Goal: Information Seeking & Learning: Check status

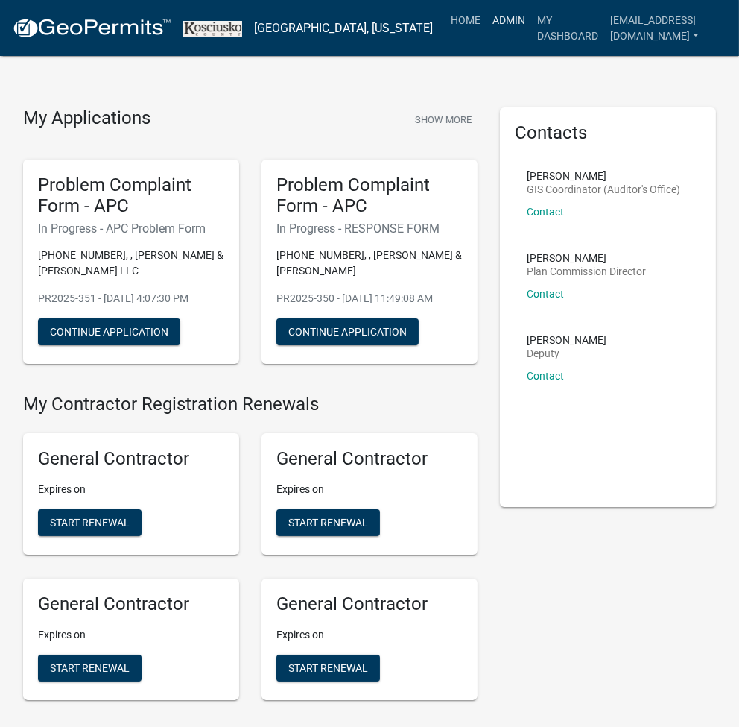
click at [490, 25] on link "Admin" at bounding box center [509, 20] width 45 height 28
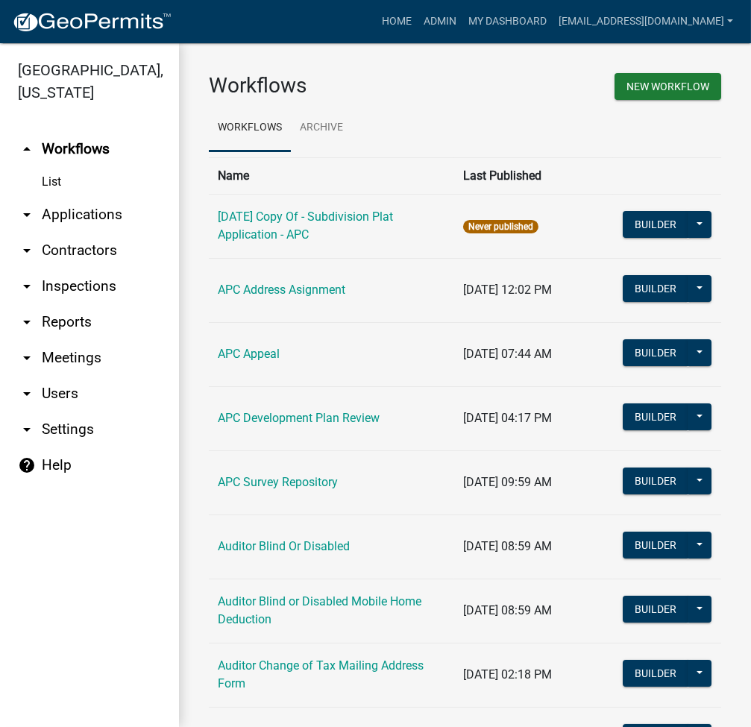
click at [69, 210] on link "arrow_drop_down Applications" at bounding box center [89, 215] width 179 height 36
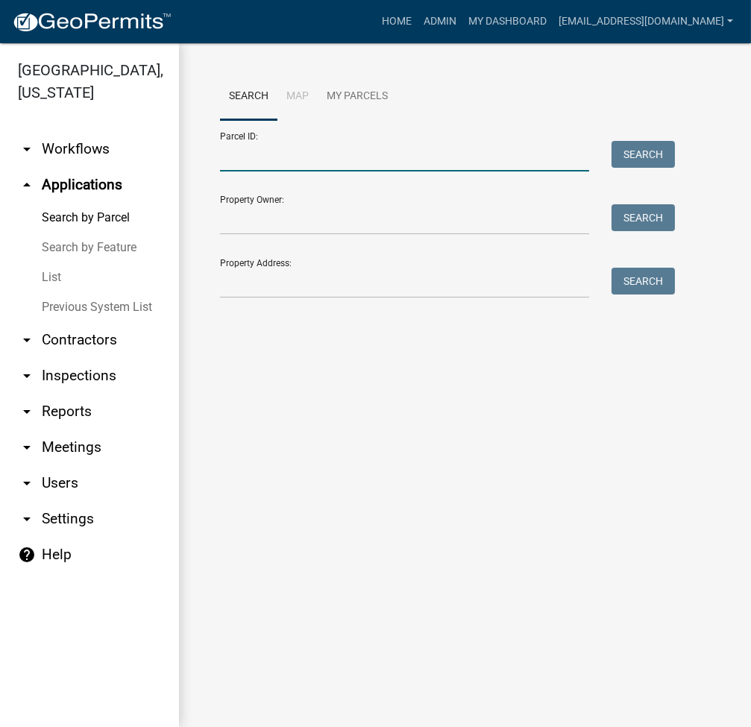
click at [253, 165] on input "Parcel ID:" at bounding box center [404, 156] width 369 height 31
type input "[PHONE_NUMBER].a"
click at [651, 156] on button "Search" at bounding box center [642, 154] width 63 height 27
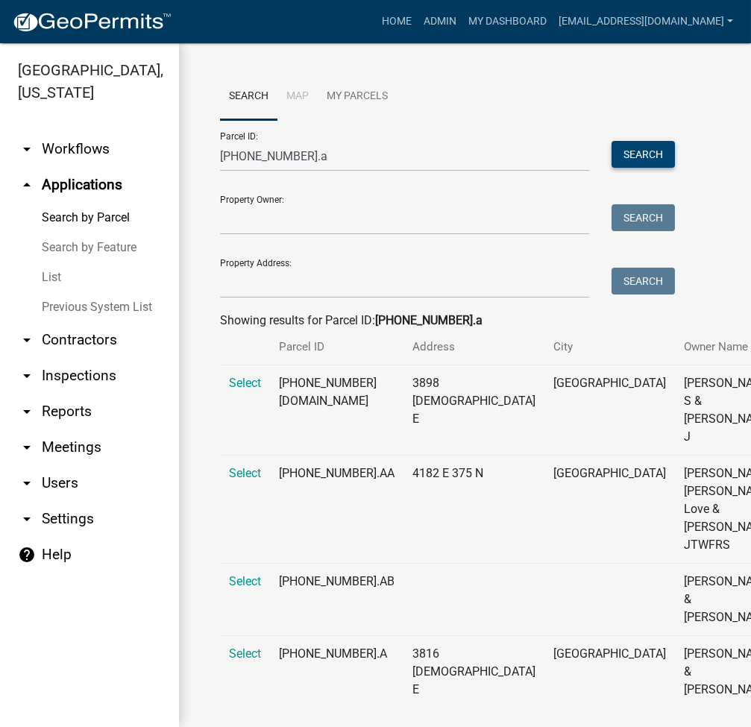
scroll to position [74, 0]
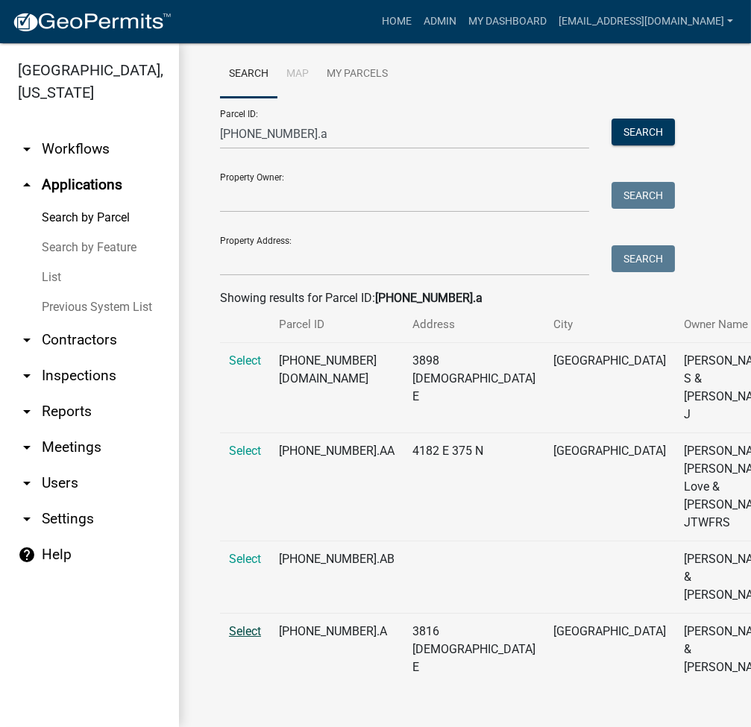
click at [236, 636] on span "Select" at bounding box center [245, 631] width 32 height 14
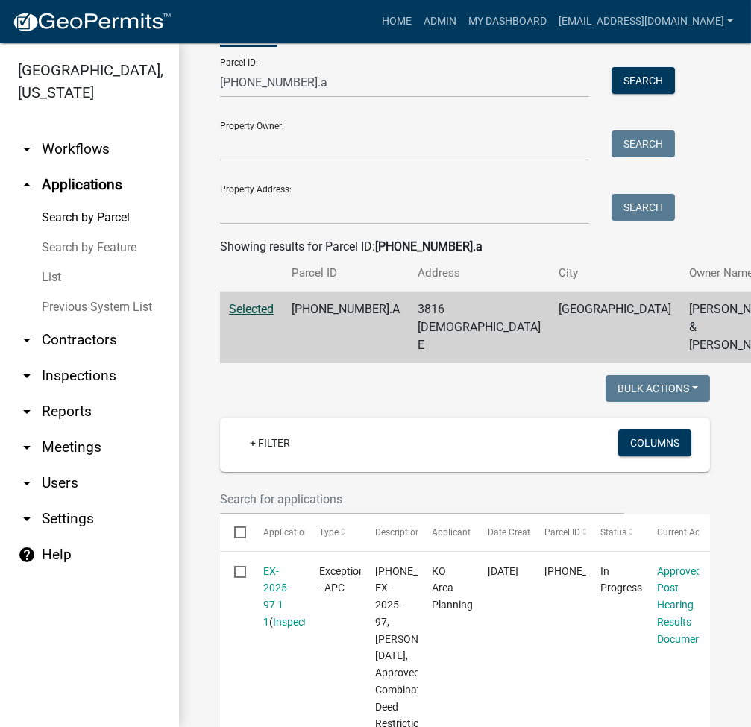
scroll to position [471, 0]
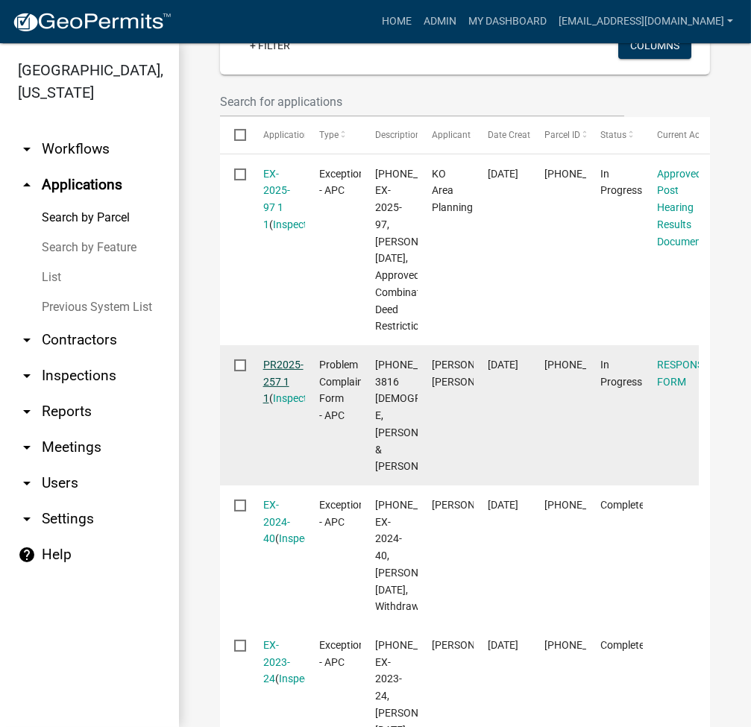
click at [277, 405] on link "PR2025-257 1 1" at bounding box center [283, 382] width 40 height 46
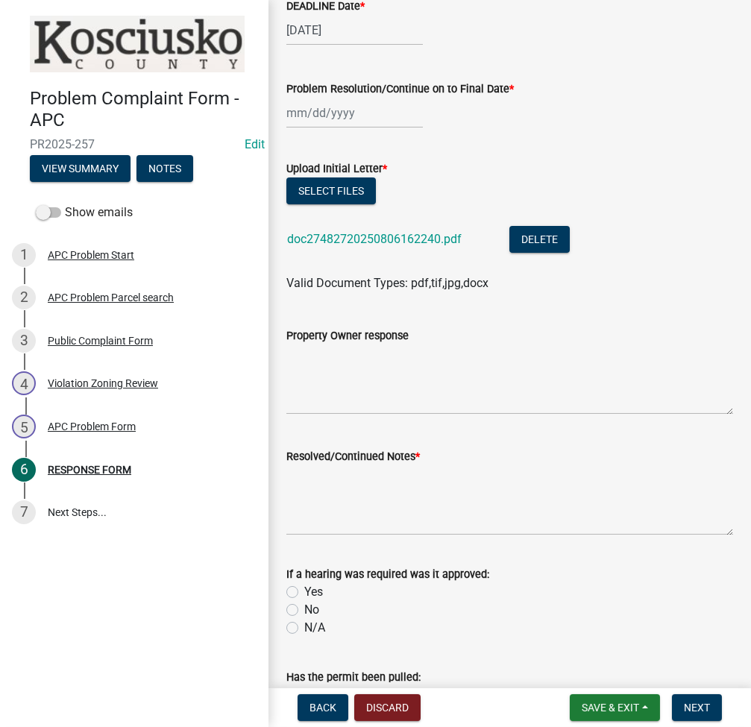
scroll to position [198, 0]
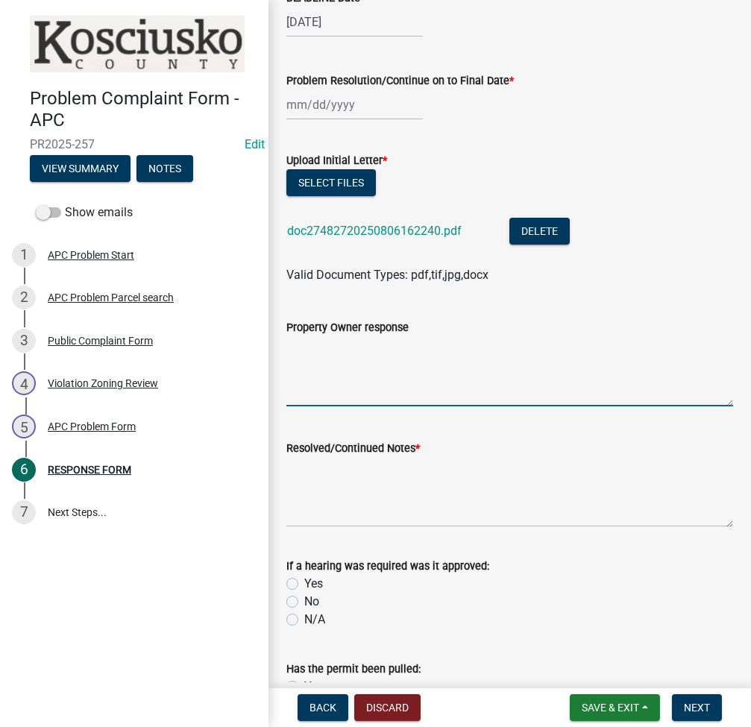
click at [445, 353] on textarea "Property Owner response" at bounding box center [509, 371] width 446 height 70
type textarea "8/8 in ofc to file by 8/13 EX-2025-97 granted w/combine"
click at [304, 583] on label "Yes" at bounding box center [313, 584] width 19 height 18
click at [304, 583] on input "Yes" at bounding box center [309, 580] width 10 height 10
radio input "true"
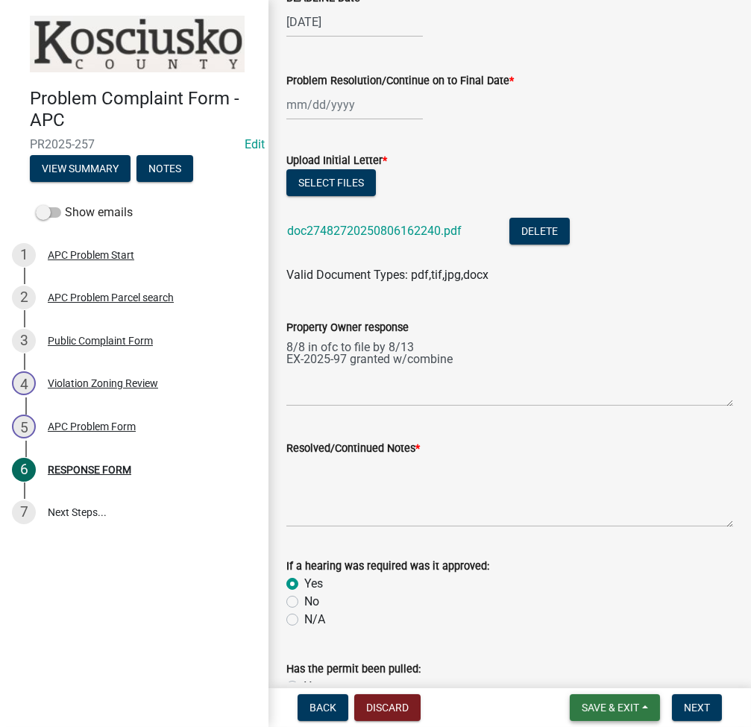
click at [600, 707] on span "Save & Exit" at bounding box center [609, 707] width 57 height 12
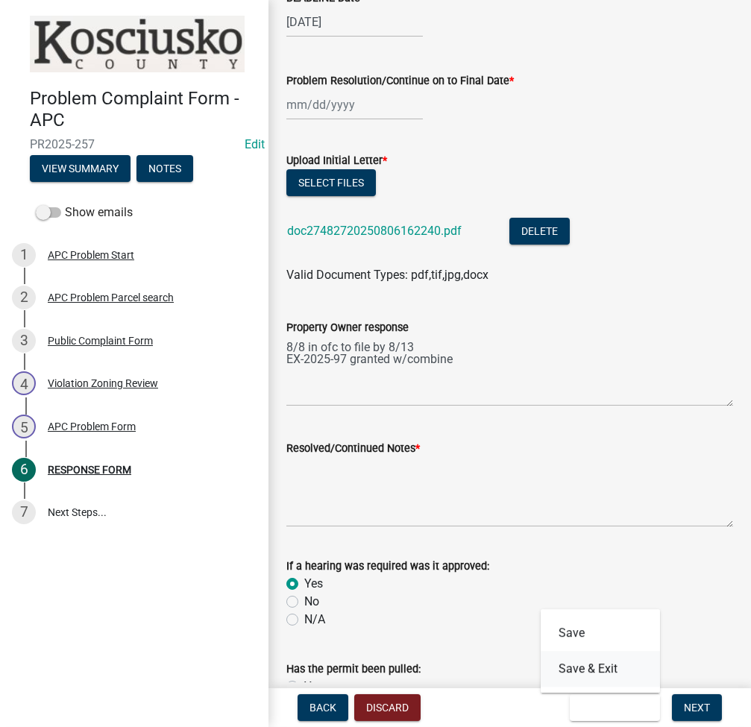
click at [578, 663] on button "Save & Exit" at bounding box center [599, 669] width 119 height 36
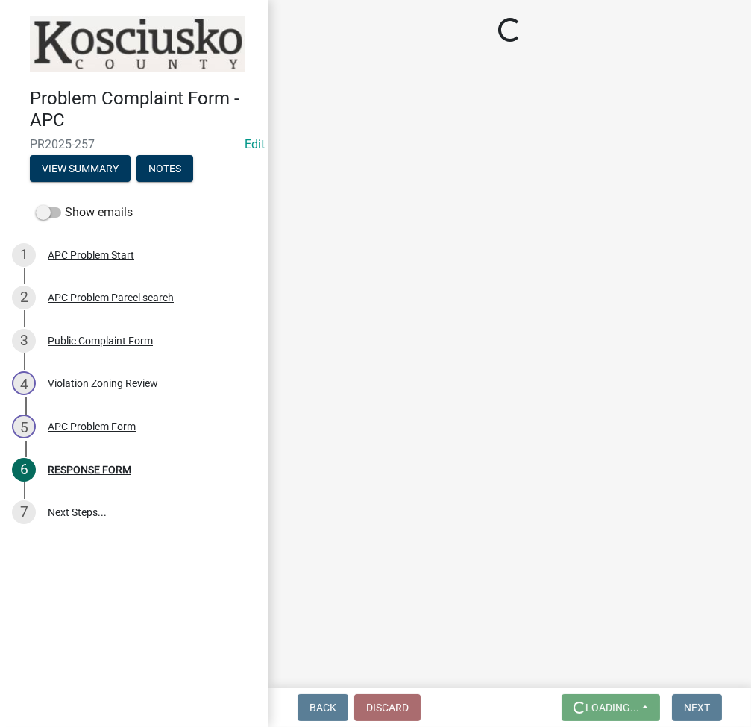
scroll to position [0, 0]
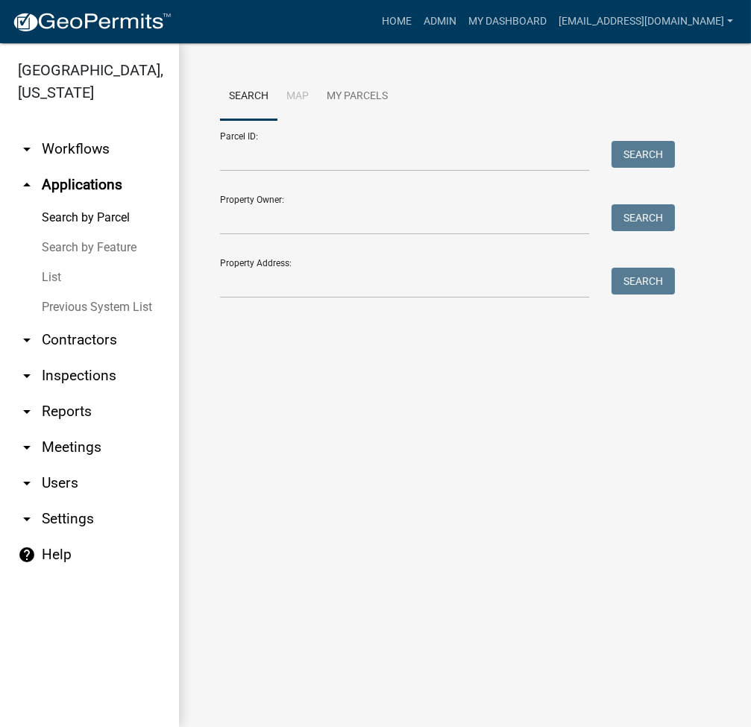
click at [47, 268] on link "List" at bounding box center [89, 277] width 179 height 30
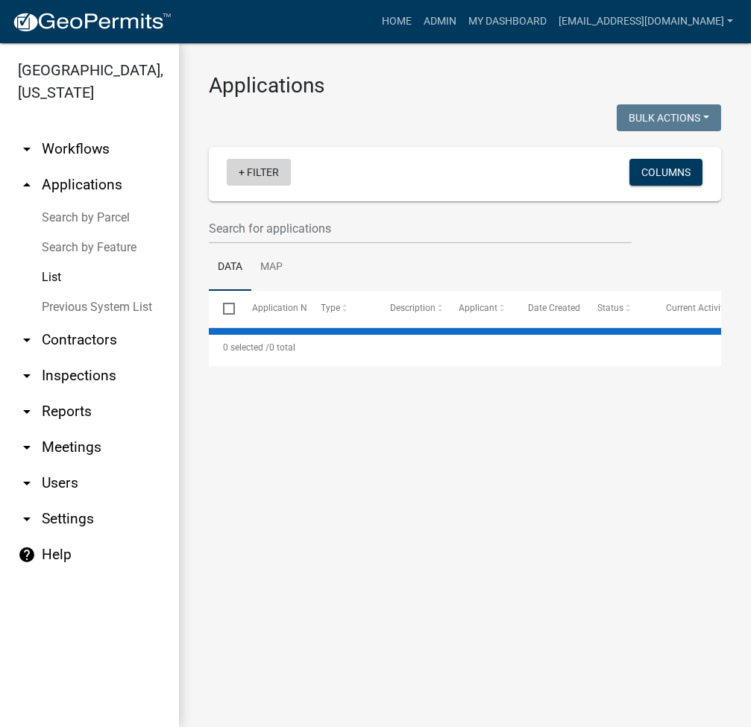
click at [279, 174] on link "+ Filter" at bounding box center [259, 172] width 64 height 27
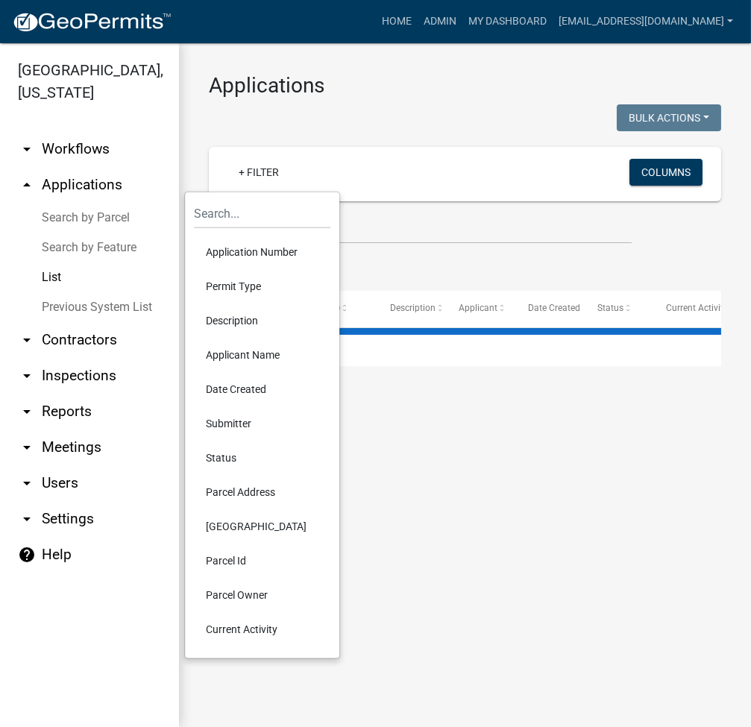
select select "3: 100"
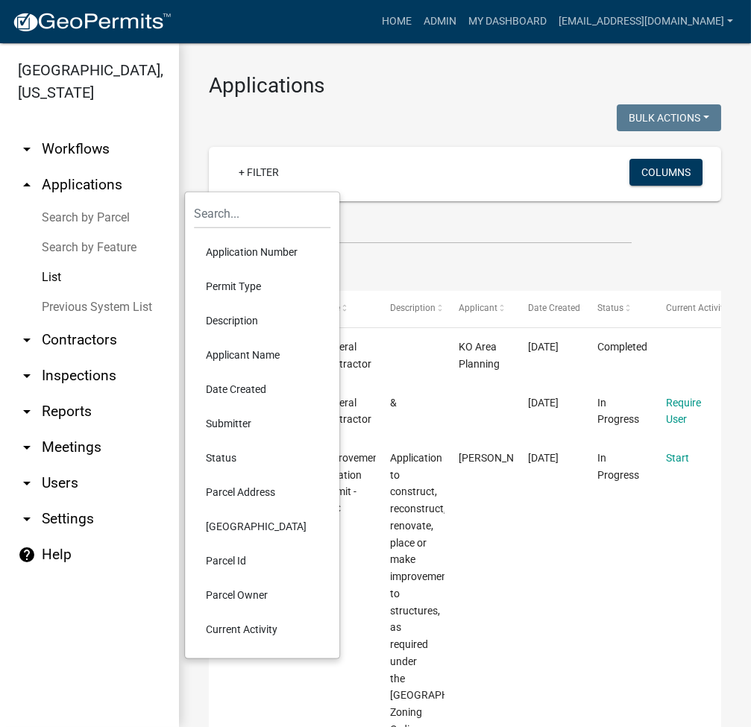
click at [241, 291] on li "Permit Type" at bounding box center [262, 286] width 136 height 34
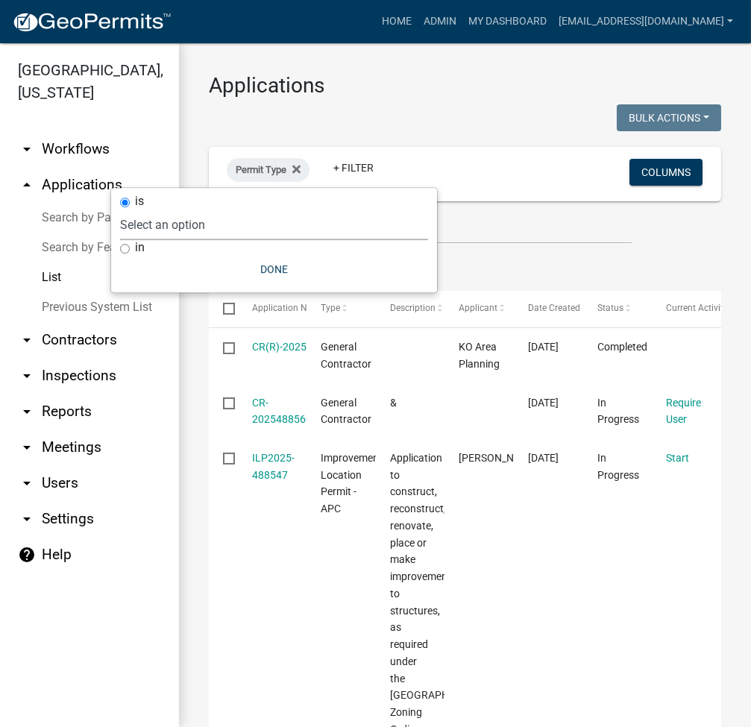
click at [273, 230] on select "Select an option [DATE] Copy Of - Subdivision Plat Application - APC APC Addres…" at bounding box center [274, 224] width 308 height 31
select select "a2c991f8-68ce-43d3-971c-57015753063b"
click at [203, 209] on select "Select an option [DATE] Copy Of - Subdivision Plat Application - APC APC Addres…" at bounding box center [274, 224] width 308 height 31
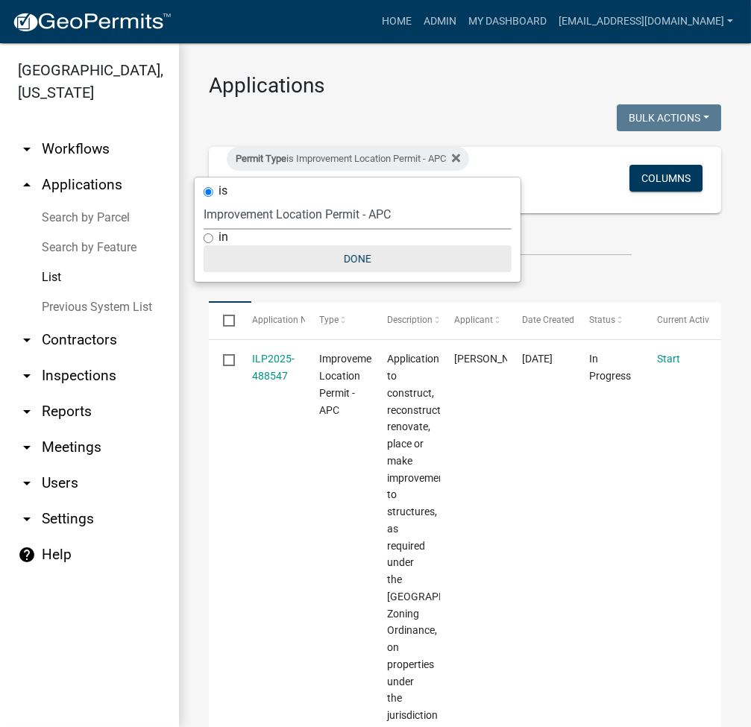
click at [351, 263] on button "Done" at bounding box center [357, 258] width 308 height 27
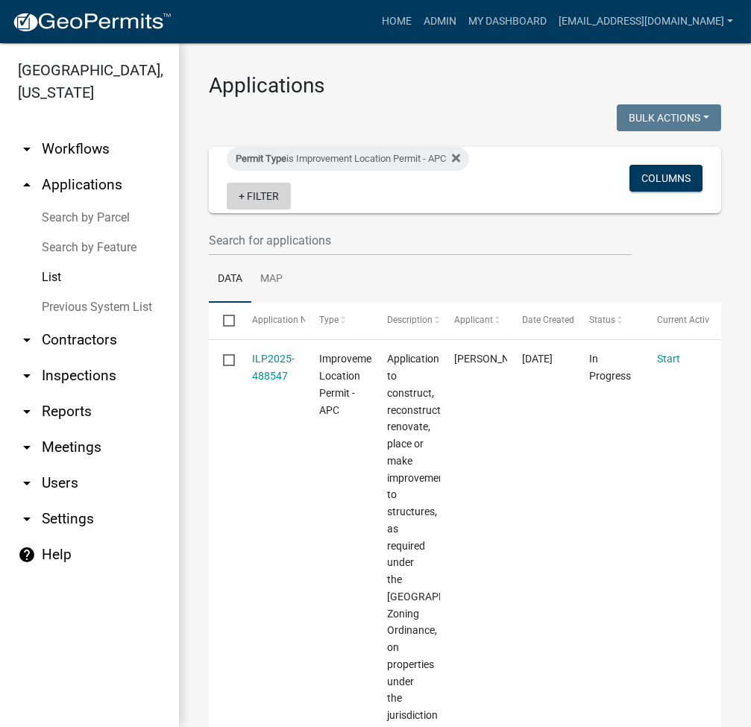
click at [243, 194] on link "+ Filter" at bounding box center [259, 196] width 64 height 27
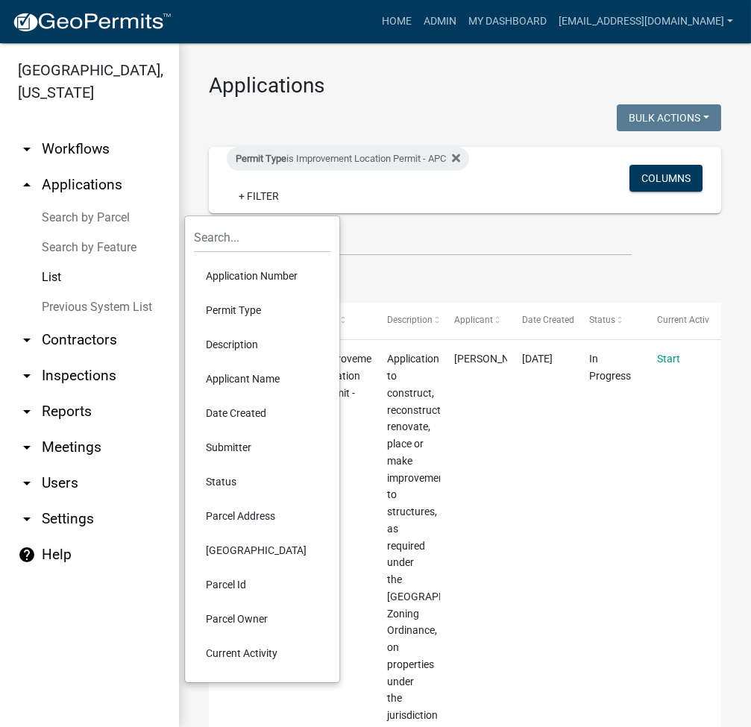
click at [252, 379] on li "Applicant Name" at bounding box center [262, 378] width 136 height 34
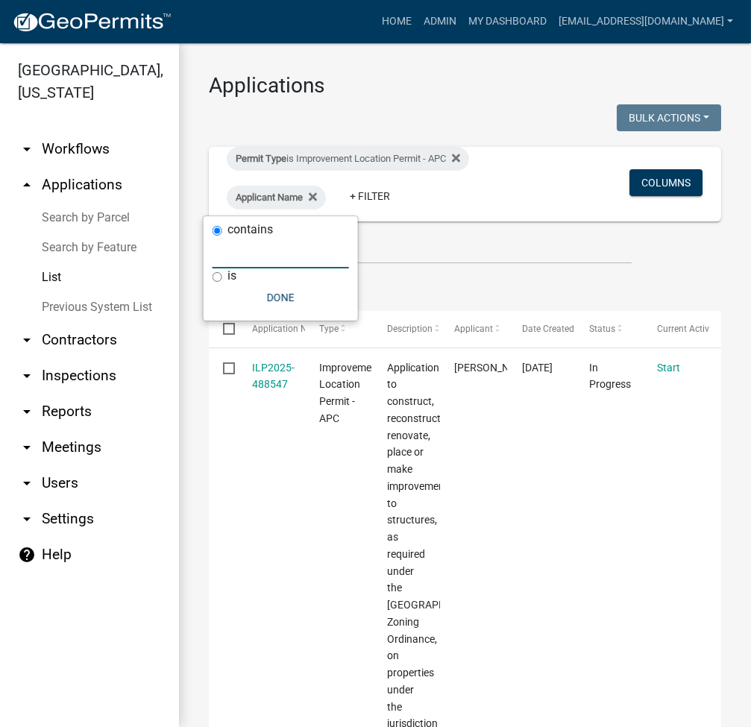
click at [305, 257] on input "text" at bounding box center [280, 253] width 136 height 31
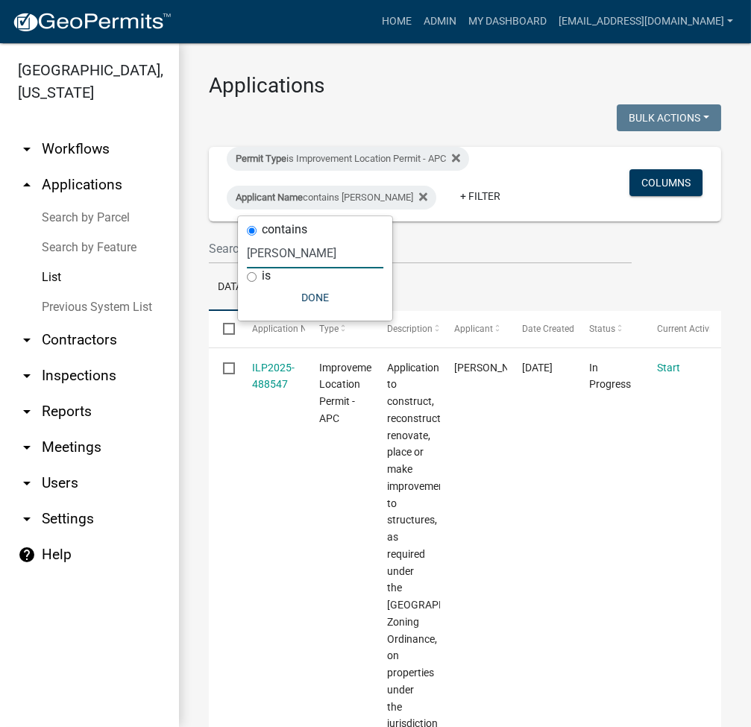
type input "[PERSON_NAME]"
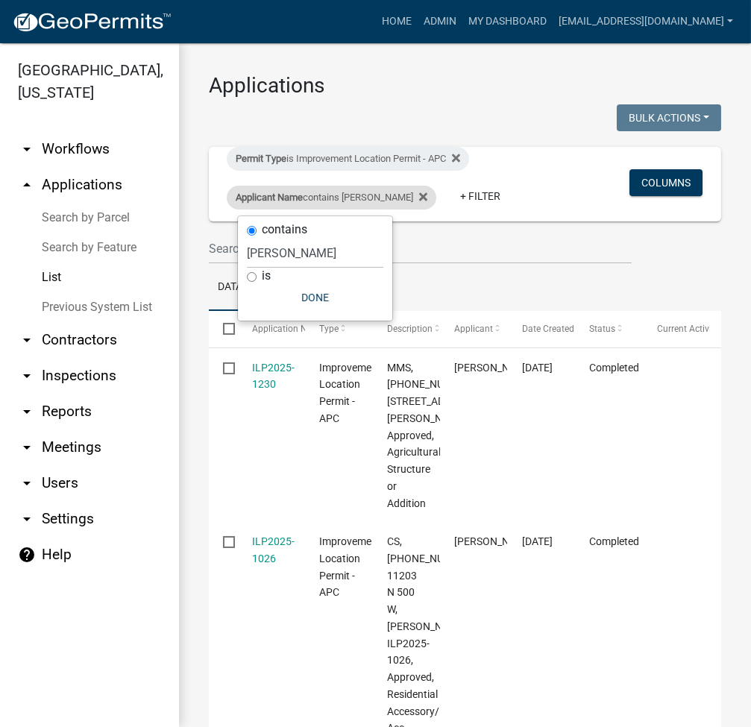
click at [345, 201] on div "Applicant Name contains [PERSON_NAME]" at bounding box center [331, 198] width 209 height 24
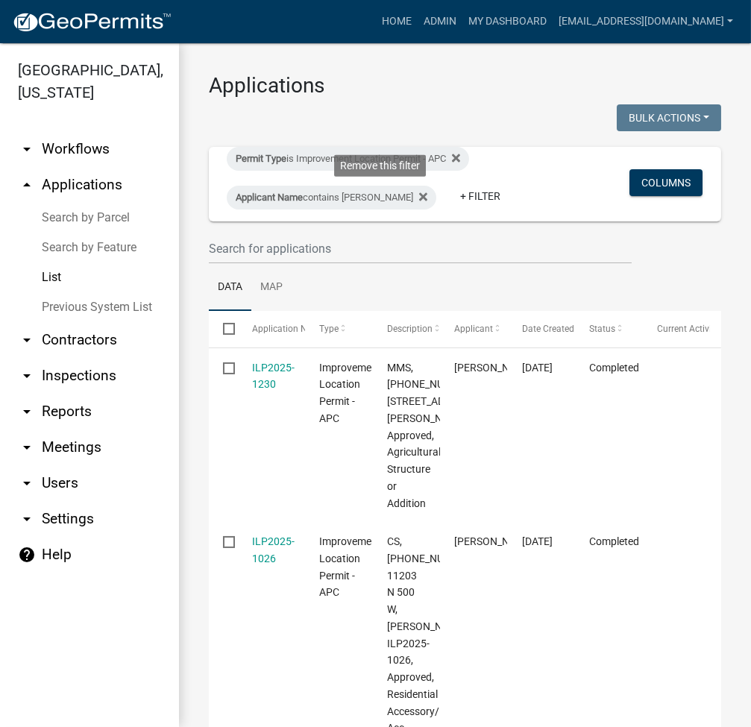
click at [419, 196] on icon at bounding box center [423, 197] width 8 height 12
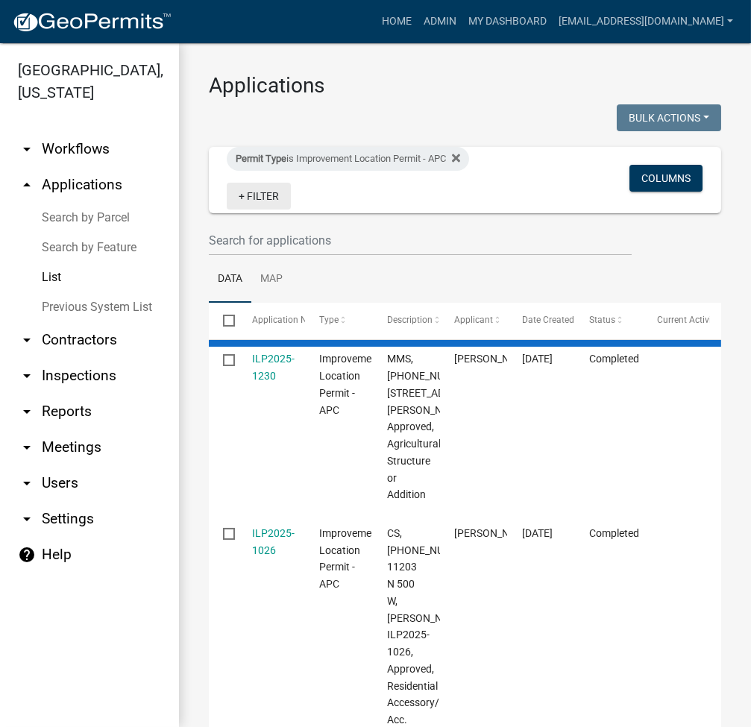
click at [253, 199] on link "+ Filter" at bounding box center [259, 196] width 64 height 27
select select "3: 100"
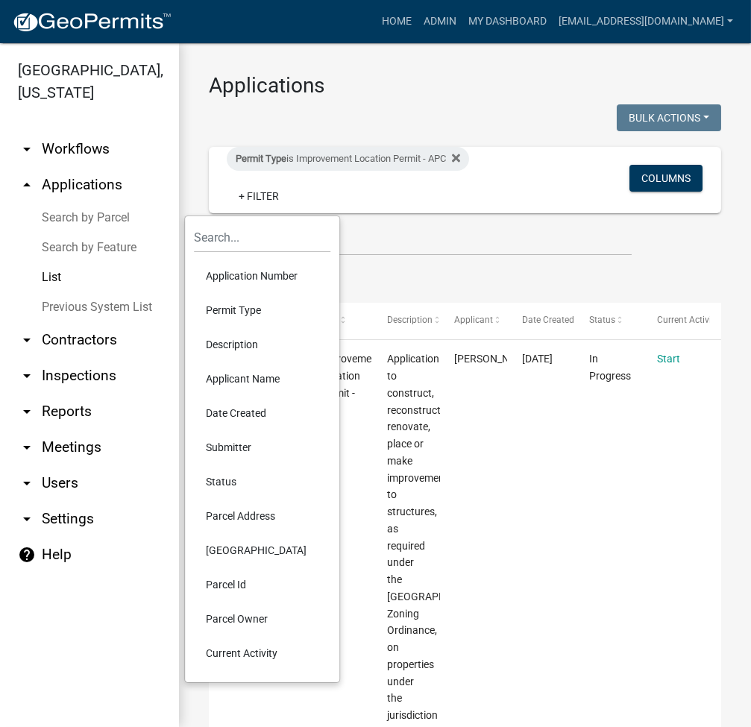
click at [238, 341] on li "Description" at bounding box center [262, 344] width 136 height 34
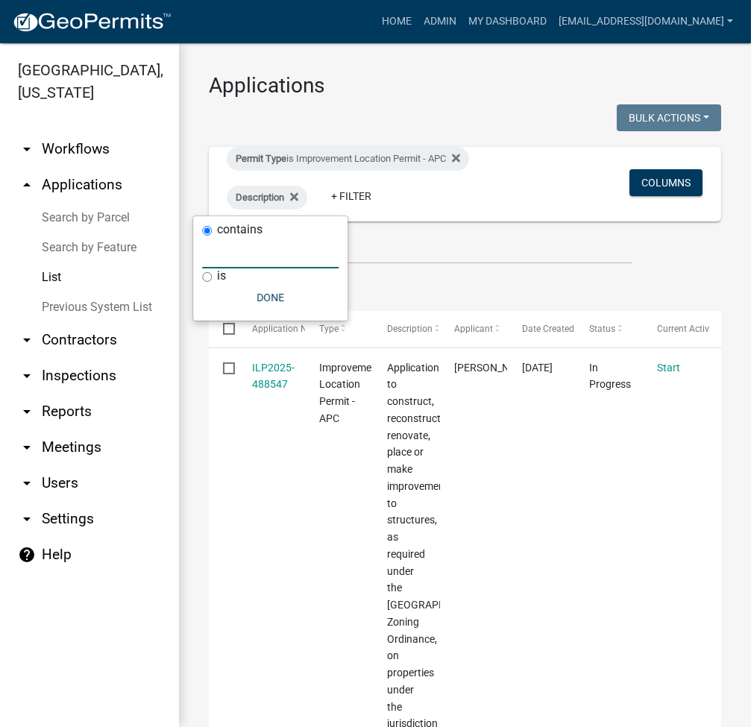
click at [296, 256] on input "text" at bounding box center [270, 253] width 136 height 31
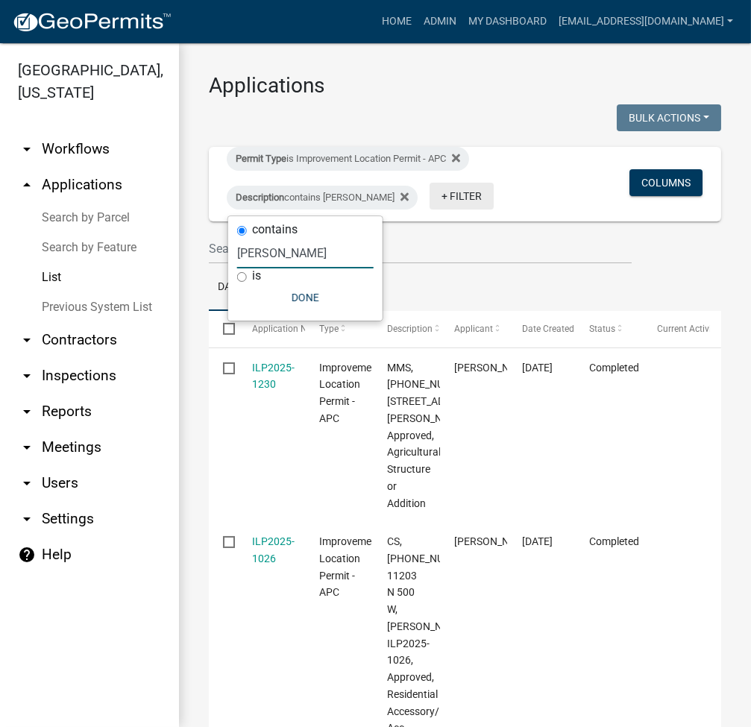
type input "[PERSON_NAME]"
click at [429, 203] on link "+ Filter" at bounding box center [461, 196] width 64 height 27
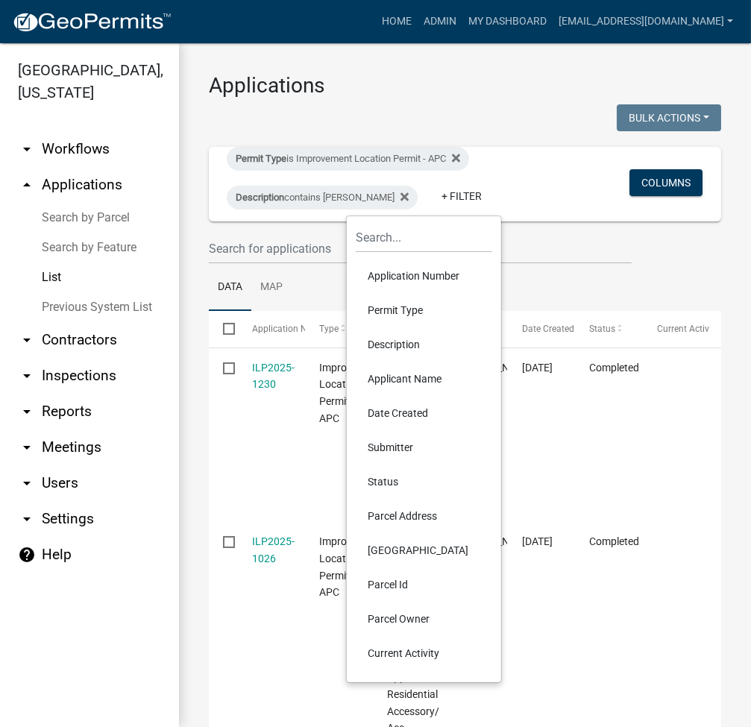
click at [409, 409] on li "Date Created" at bounding box center [424, 413] width 136 height 34
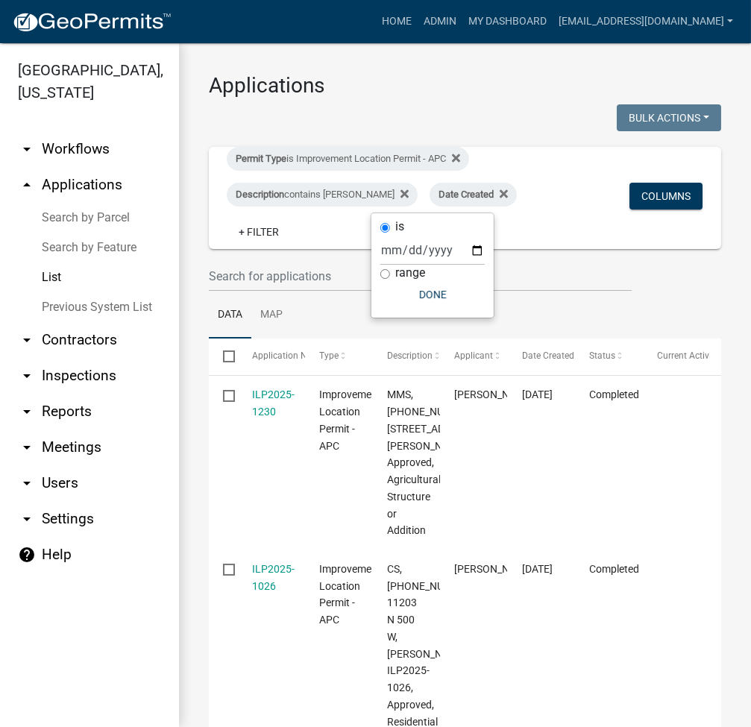
click at [405, 271] on label "range" at bounding box center [410, 273] width 30 height 12
click at [390, 271] on input "range" at bounding box center [385, 274] width 10 height 10
radio input "true"
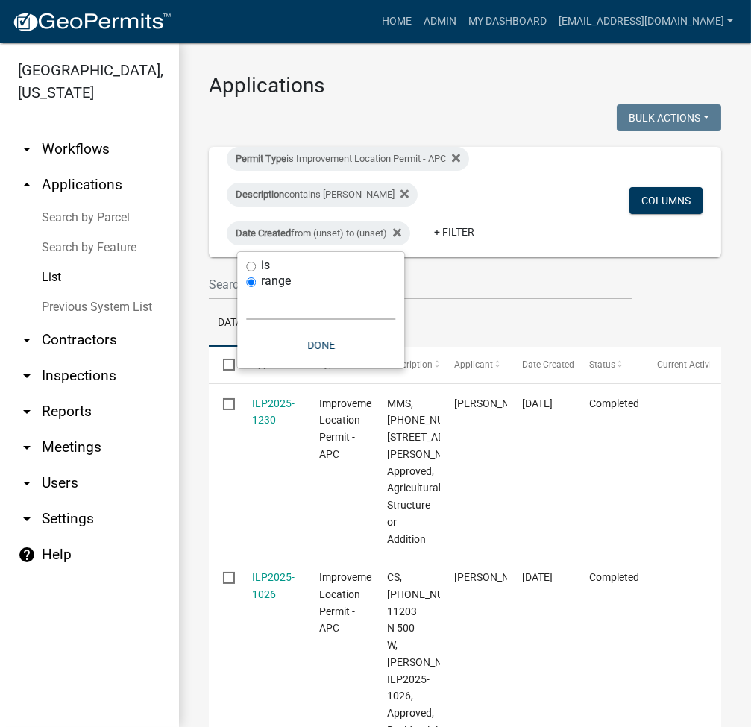
click at [295, 318] on select "[DATE] [DATE] Current Week Previous Week Current Month Last Month Current Calen…" at bounding box center [320, 304] width 149 height 31
select select "this_1_years"
click at [246, 289] on select "[DATE] [DATE] Current Week Previous Week Current Month Last Month Current Calen…" at bounding box center [320, 304] width 149 height 31
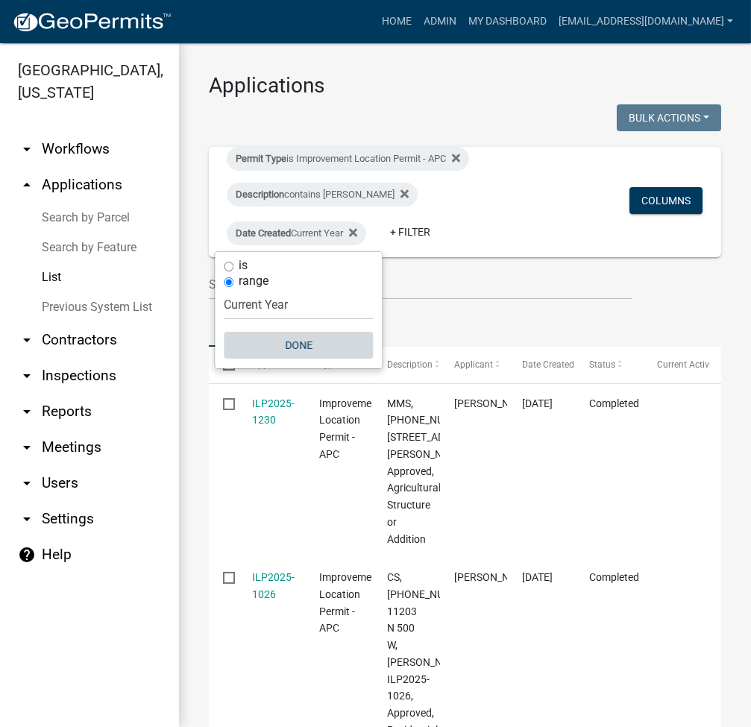
click at [321, 336] on button "Done" at bounding box center [298, 345] width 149 height 27
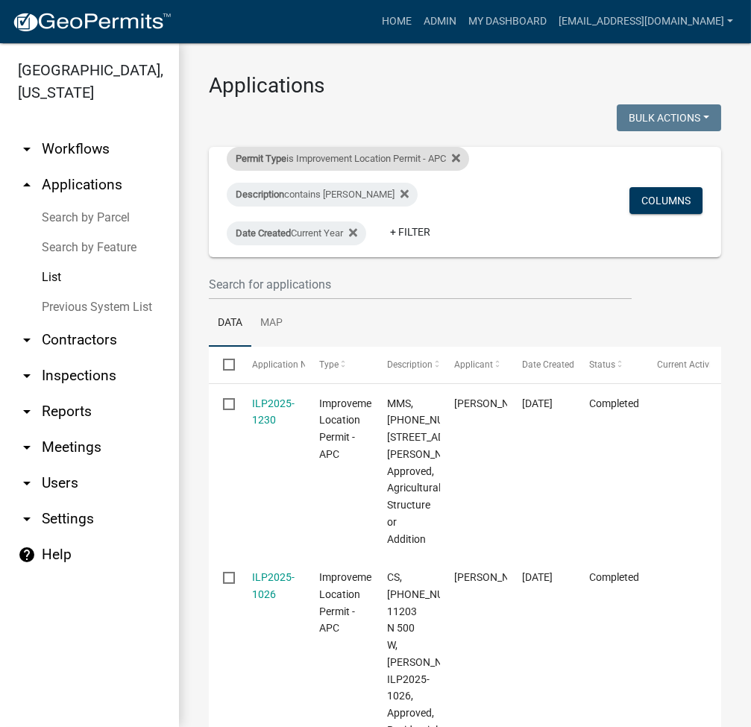
click at [469, 155] on div "Permit Type is Improvement Location Permit - APC" at bounding box center [348, 159] width 242 height 24
select select "a2c991f8-68ce-43d3-971c-57015753063b"
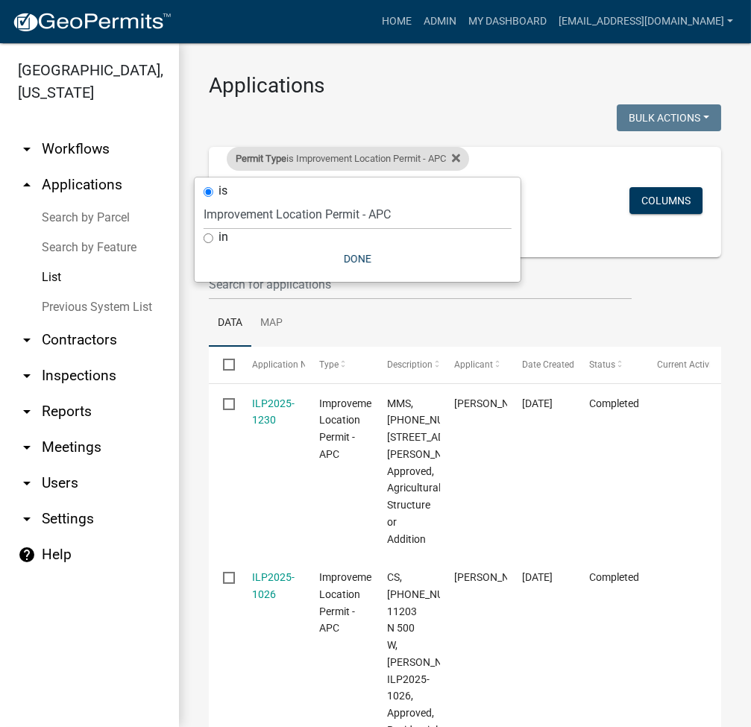
click at [469, 155] on div "Permit Type is Improvement Location Permit - APC" at bounding box center [348, 159] width 242 height 24
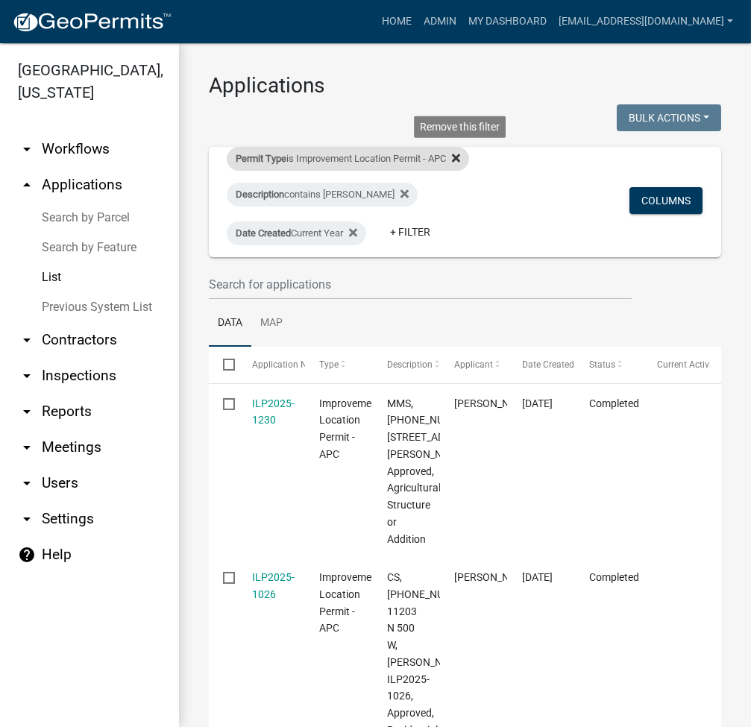
click at [460, 154] on icon at bounding box center [456, 158] width 8 height 12
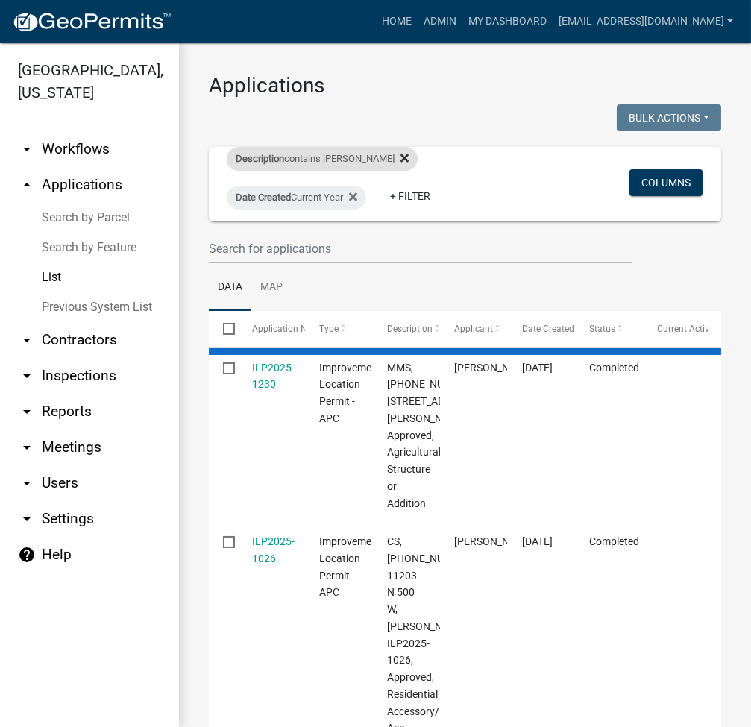
select select "3: 100"
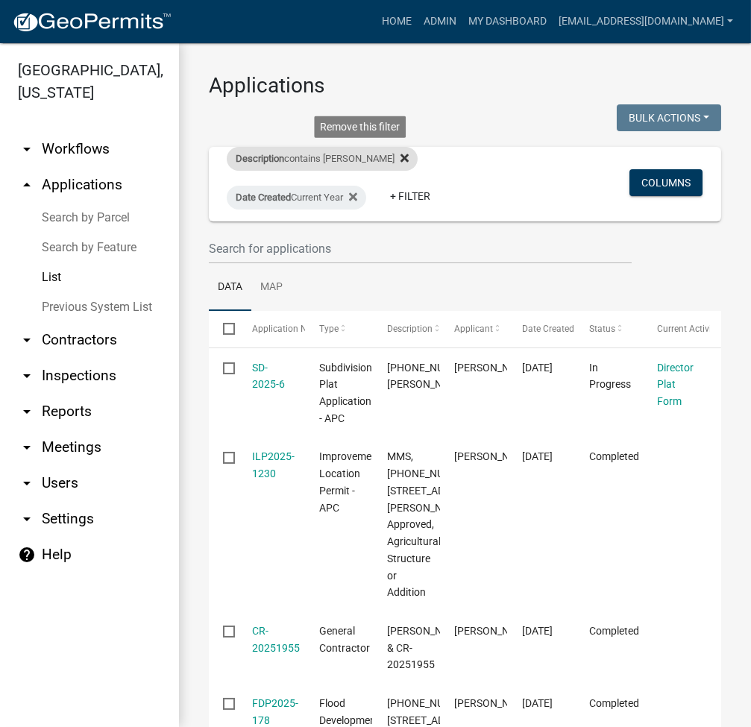
click at [394, 160] on fa-icon at bounding box center [401, 159] width 14 height 24
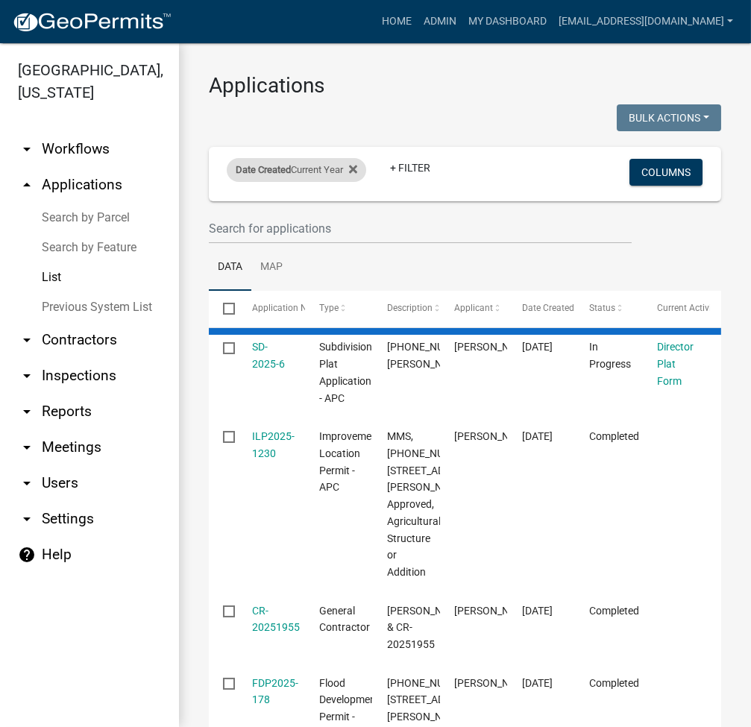
click at [361, 168] on div "Date Created Current Year Remove this filter" at bounding box center [296, 170] width 139 height 24
select select "this_1_years"
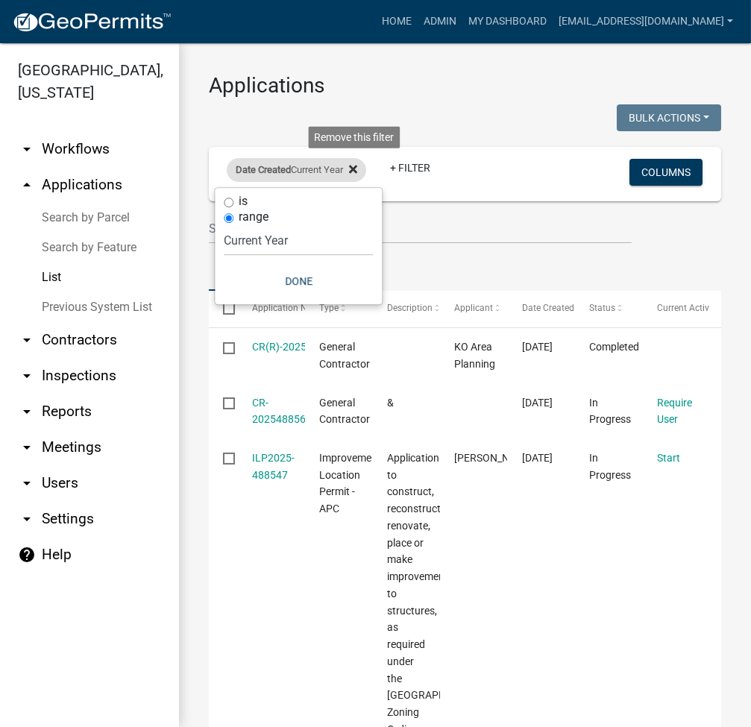
click at [357, 173] on icon at bounding box center [353, 169] width 8 height 12
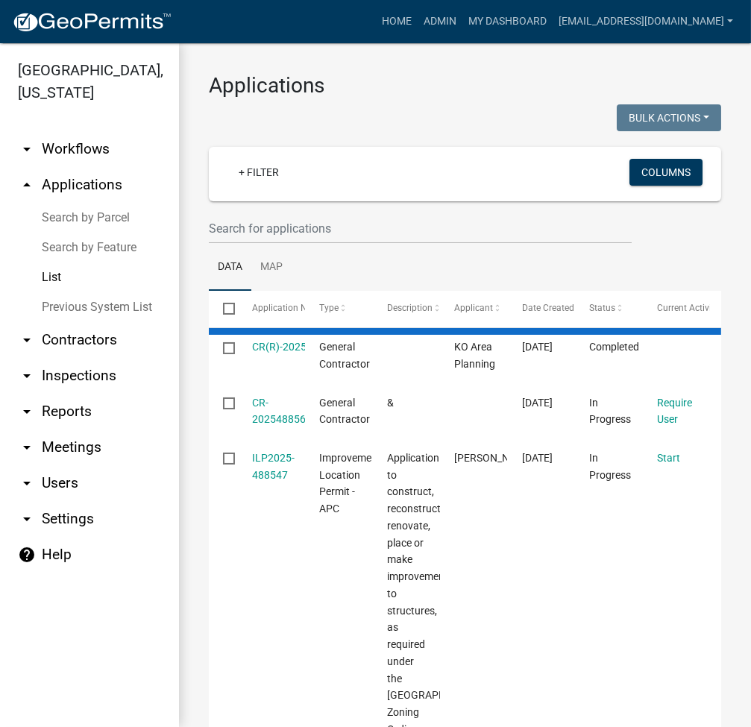
click at [86, 216] on link "Search by Parcel" at bounding box center [89, 218] width 179 height 30
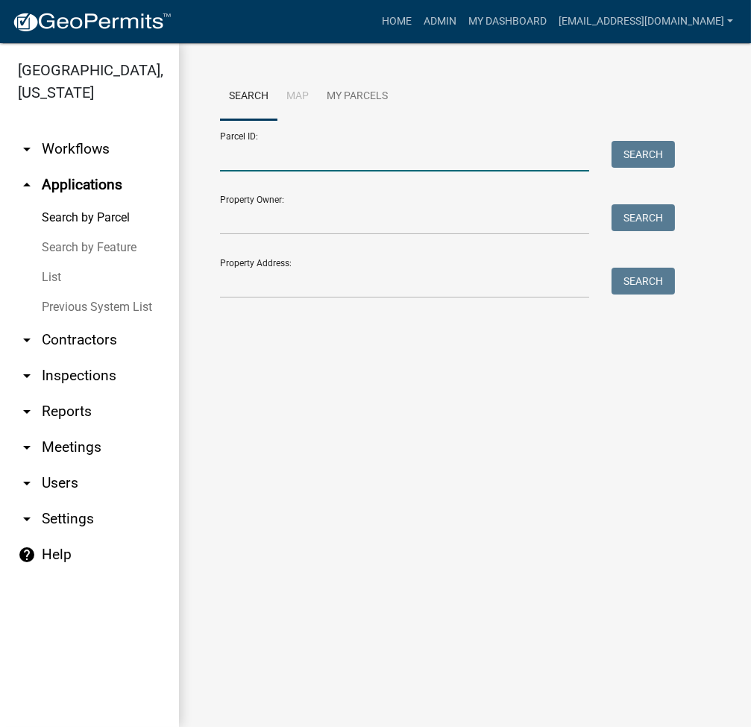
click at [266, 150] on input "Parcel ID:" at bounding box center [404, 156] width 369 height 31
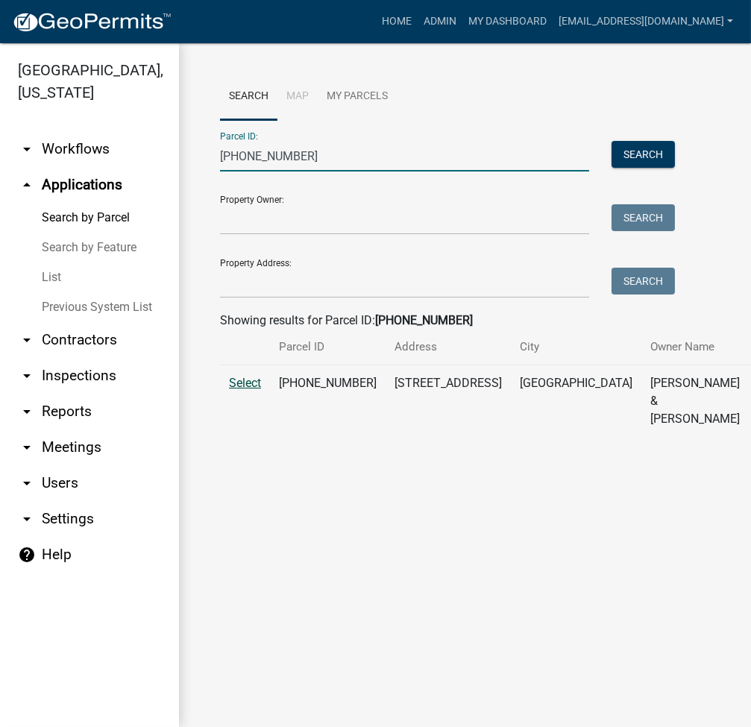
type input "[PHONE_NUMBER]"
click at [243, 390] on span "Select" at bounding box center [245, 383] width 32 height 14
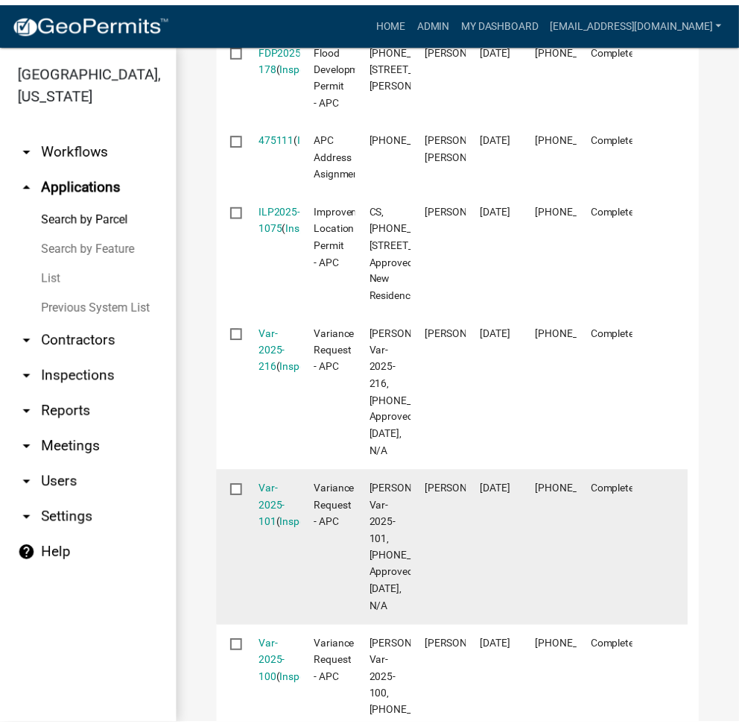
scroll to position [795, 0]
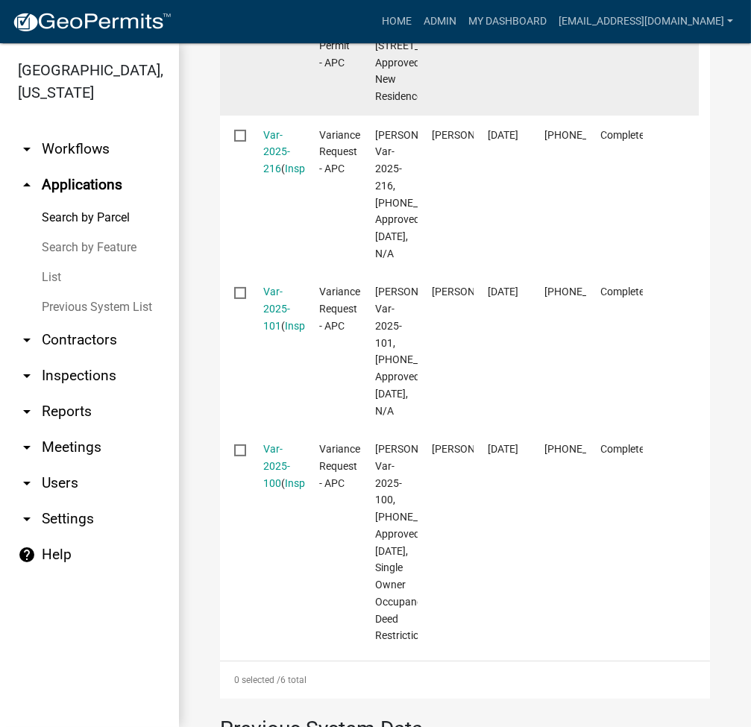
click at [287, 34] on link "ILP2025-1075" at bounding box center [284, 19] width 42 height 29
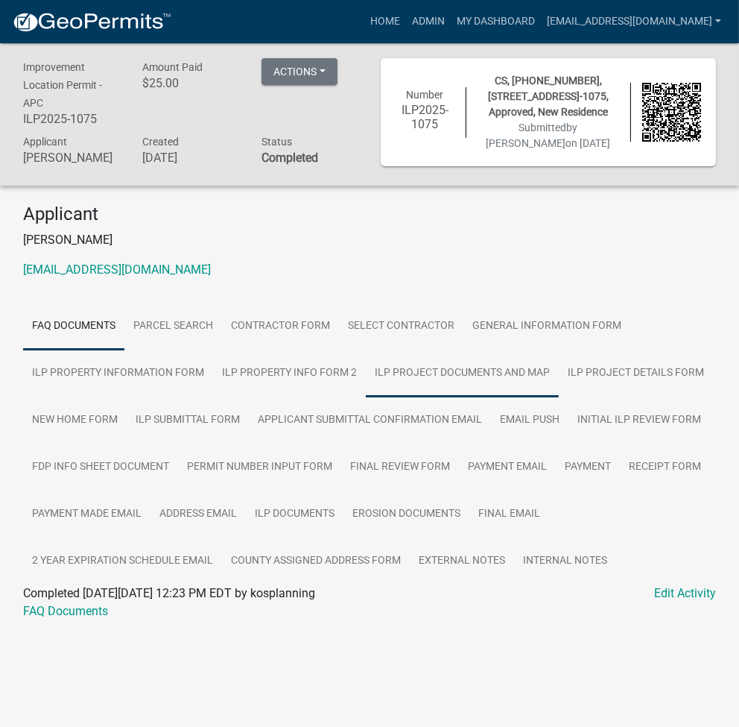
click at [464, 383] on link "ILP Project Documents and Map" at bounding box center [462, 374] width 193 height 48
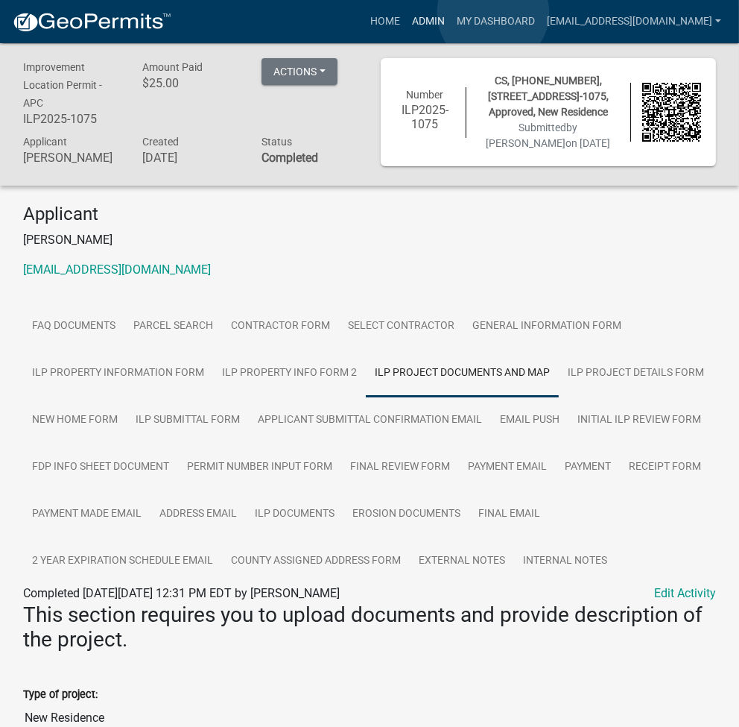
click at [451, 13] on link "Admin" at bounding box center [428, 21] width 45 height 28
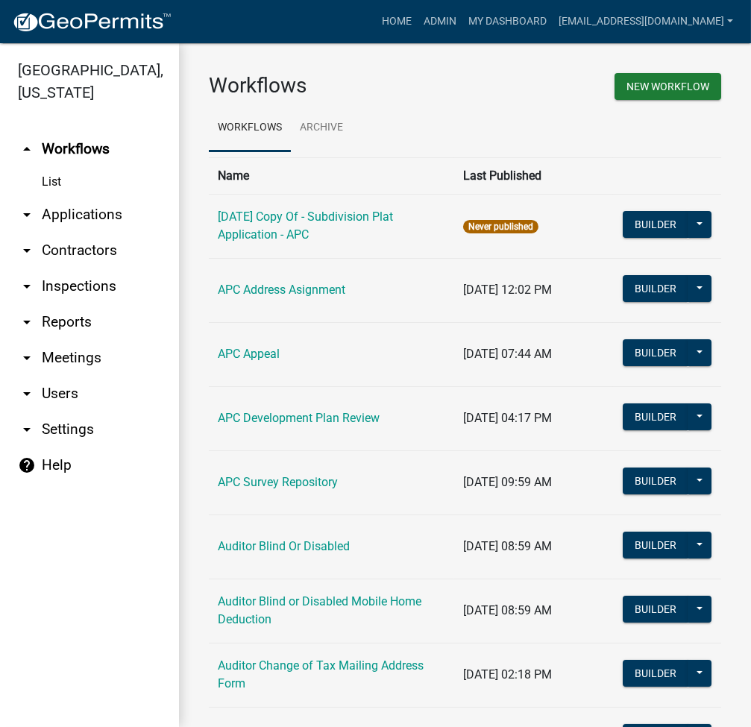
click at [102, 212] on link "arrow_drop_down Applications" at bounding box center [89, 215] width 179 height 36
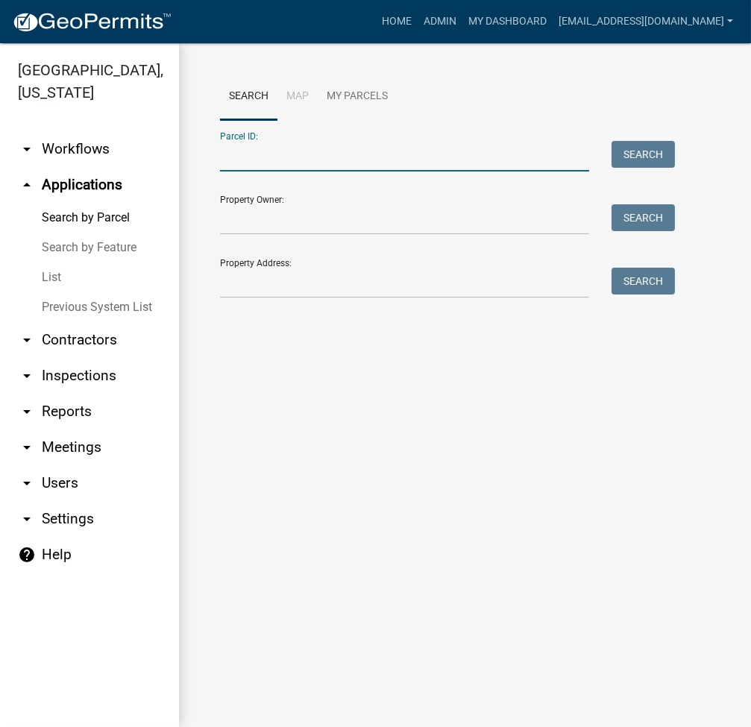
click at [286, 169] on input "Parcel ID:" at bounding box center [404, 156] width 369 height 31
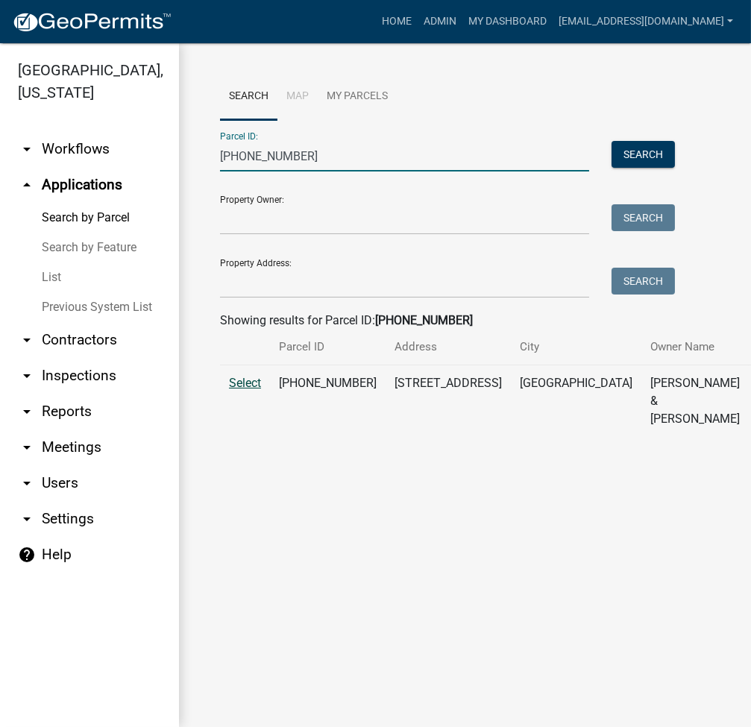
type input "[PHONE_NUMBER]"
click at [242, 390] on span "Select" at bounding box center [245, 383] width 32 height 14
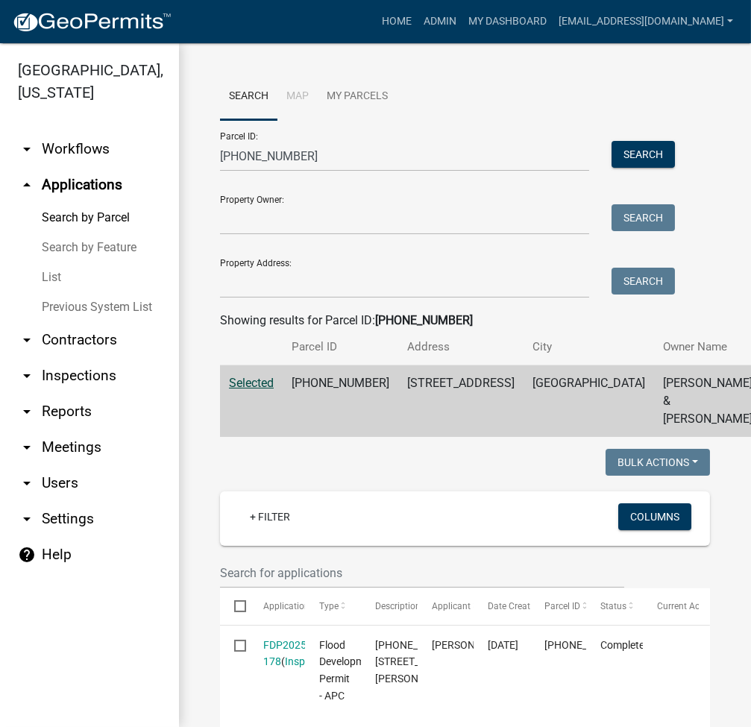
scroll to position [397, 0]
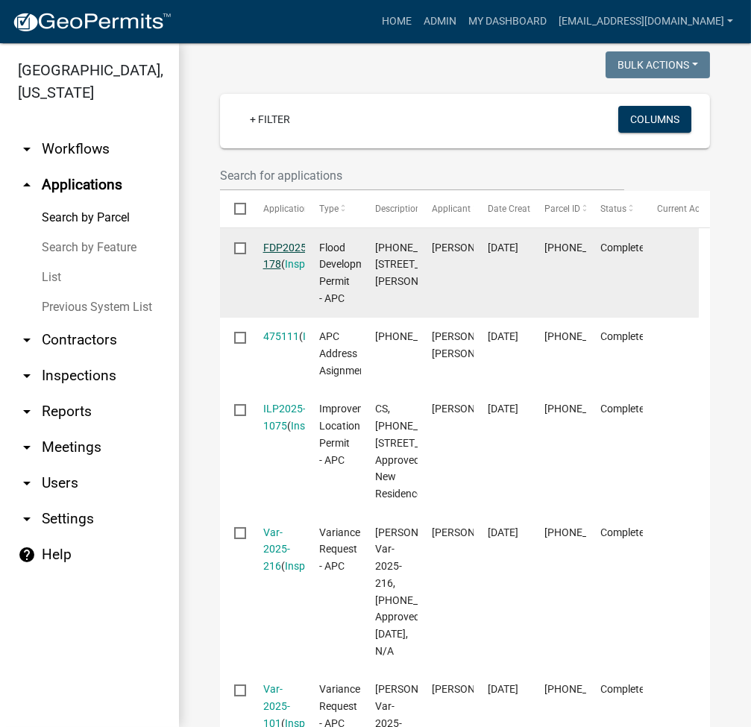
click at [283, 260] on link "FDP2025-178" at bounding box center [286, 255] width 46 height 29
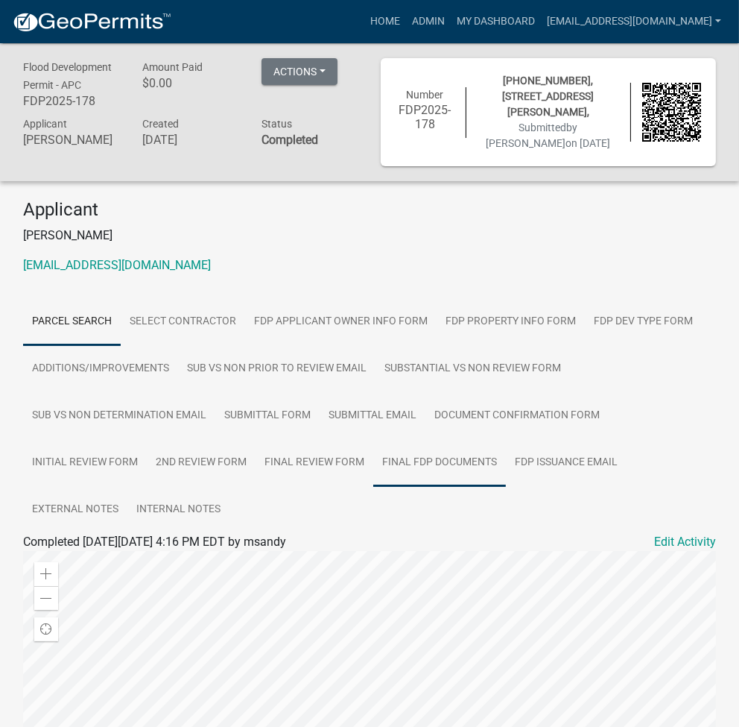
click at [479, 467] on link "Final FDP Documents" at bounding box center [439, 463] width 133 height 48
click at [86, 560] on link "Final FDP Documents" at bounding box center [80, 559] width 115 height 14
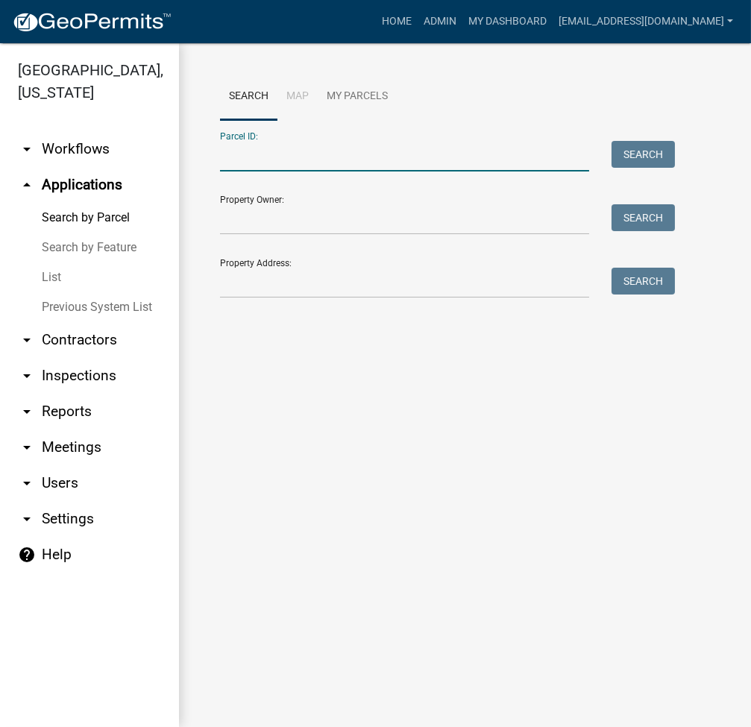
click at [323, 155] on input "Parcel ID:" at bounding box center [404, 156] width 369 height 31
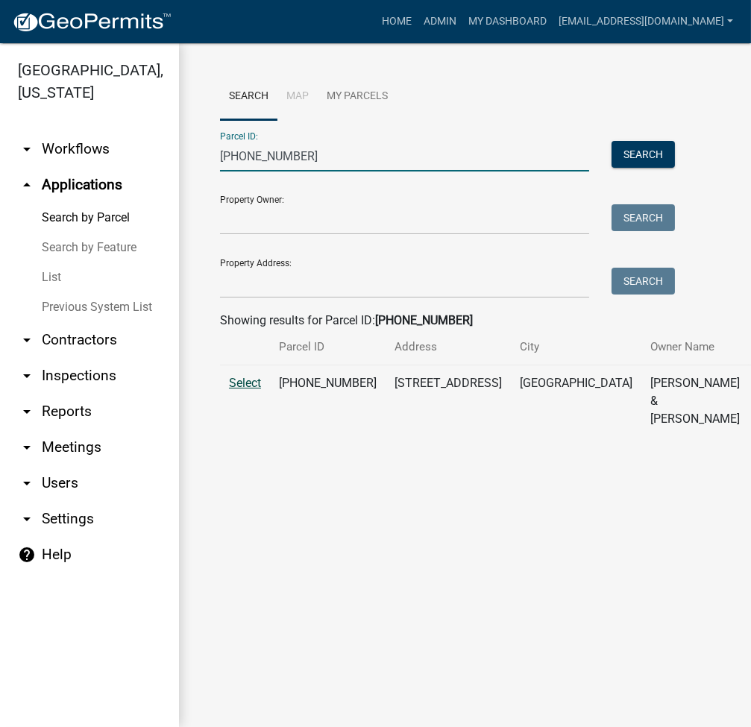
type input "[PHONE_NUMBER]"
click at [240, 390] on span "Select" at bounding box center [245, 383] width 32 height 14
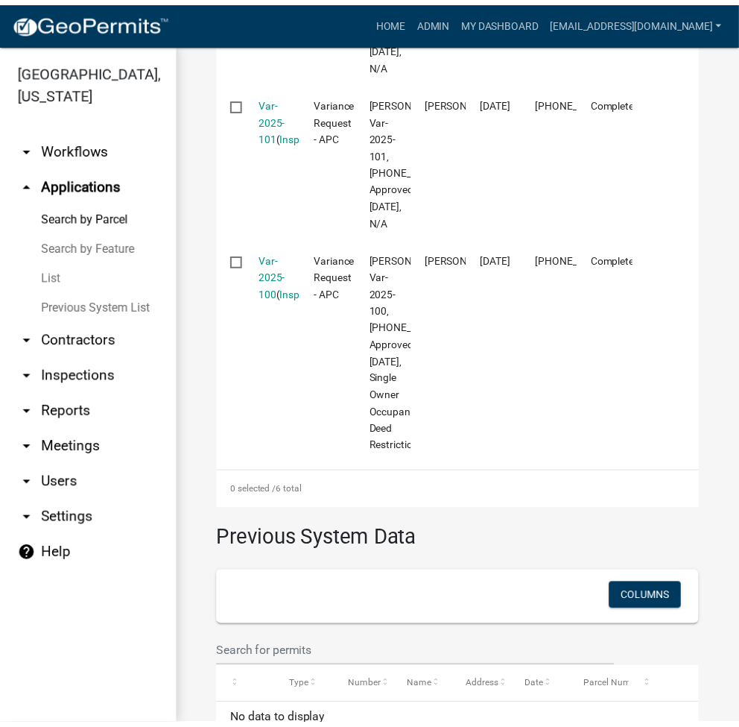
scroll to position [994, 0]
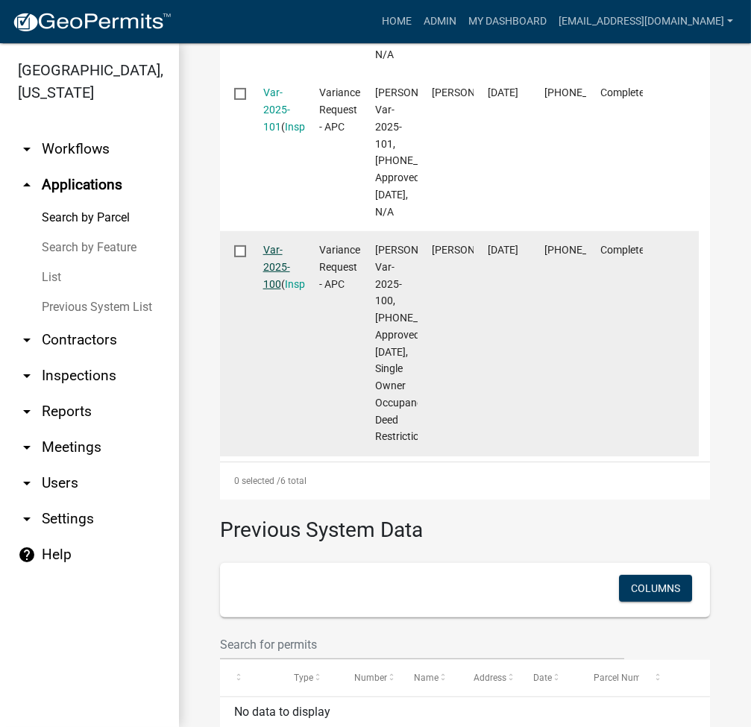
click at [276, 290] on link "Var-2025-100" at bounding box center [276, 267] width 27 height 46
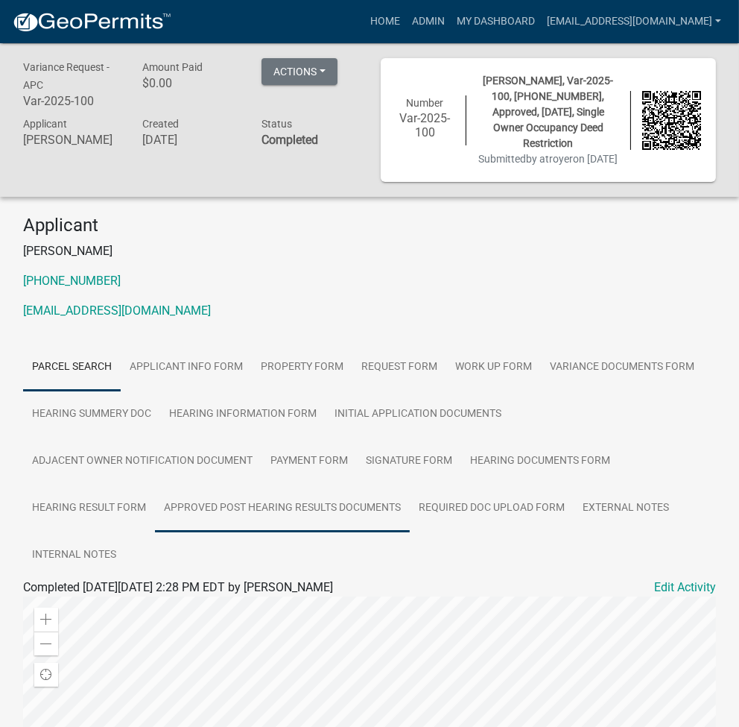
click at [335, 489] on link "Approved Post Hearing Results Documents" at bounding box center [282, 508] width 255 height 48
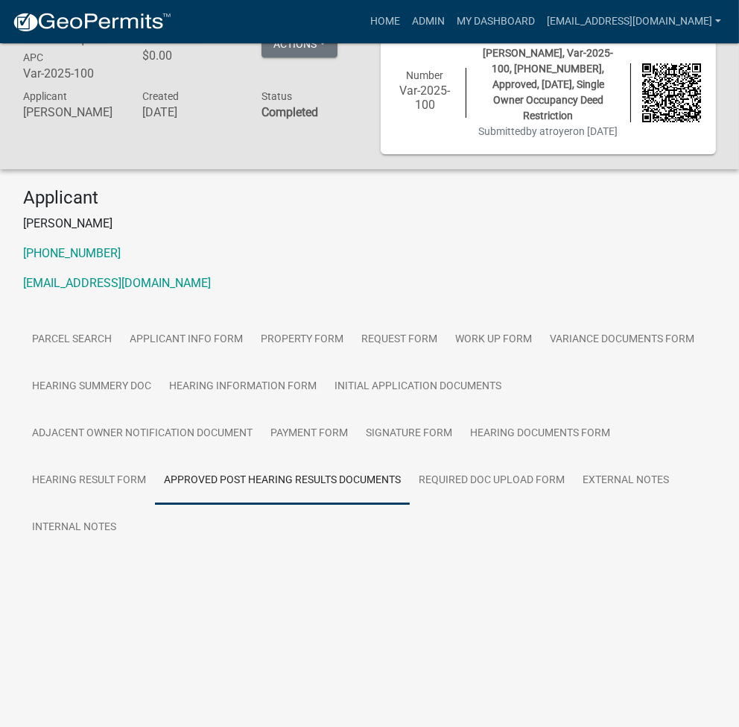
scroll to position [43, 0]
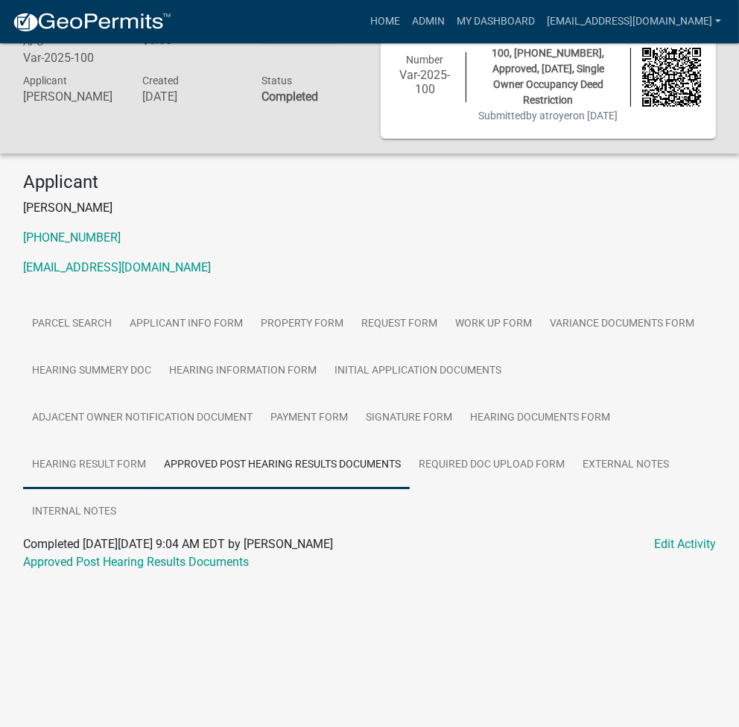
click at [86, 461] on link "Hearing Result Form" at bounding box center [89, 465] width 132 height 48
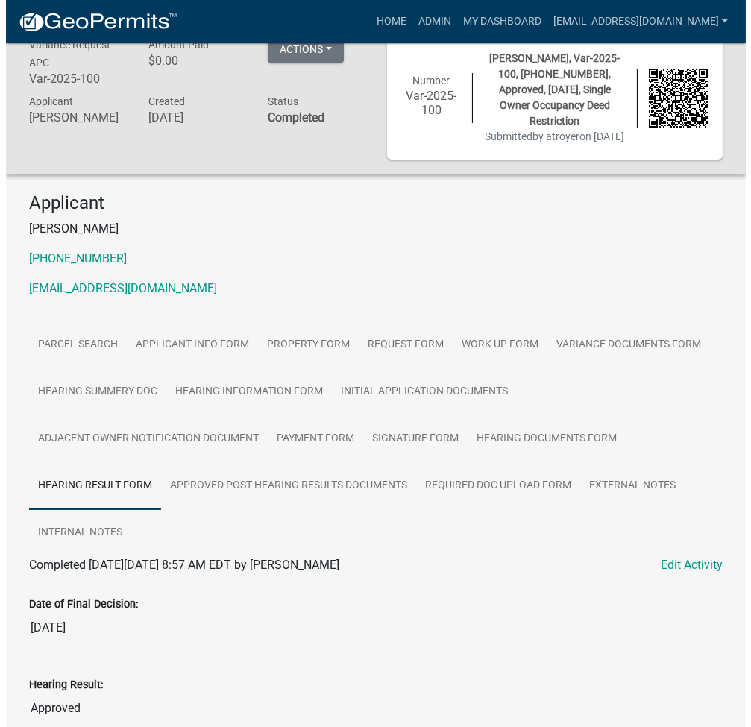
scroll to position [0, 0]
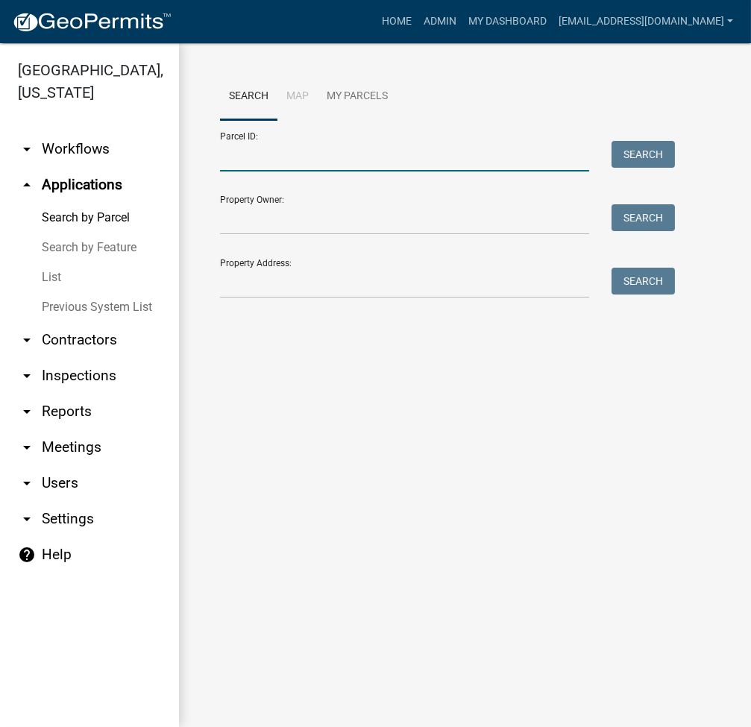
click at [277, 162] on input "Parcel ID:" at bounding box center [404, 156] width 369 height 31
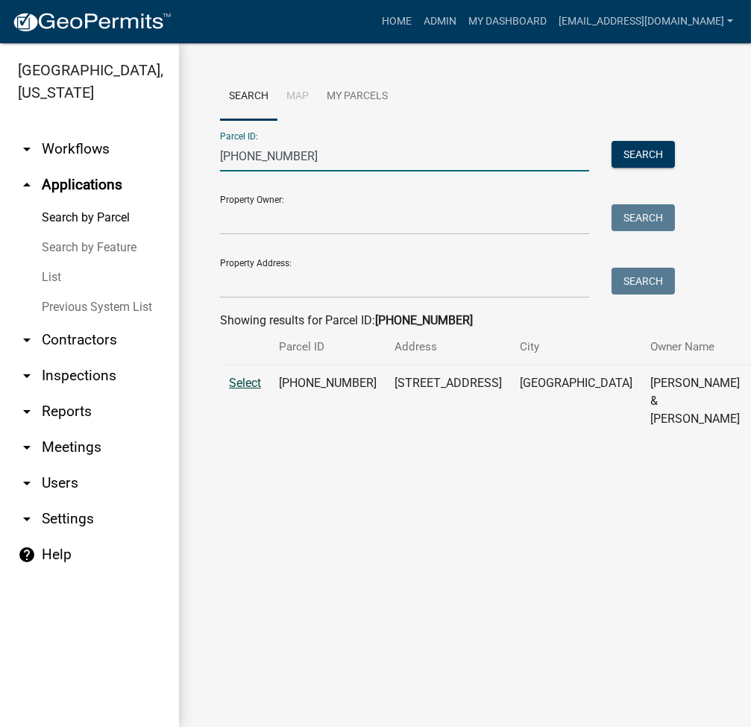
type input "[PHONE_NUMBER]"
click at [229, 390] on span "Select" at bounding box center [245, 383] width 32 height 14
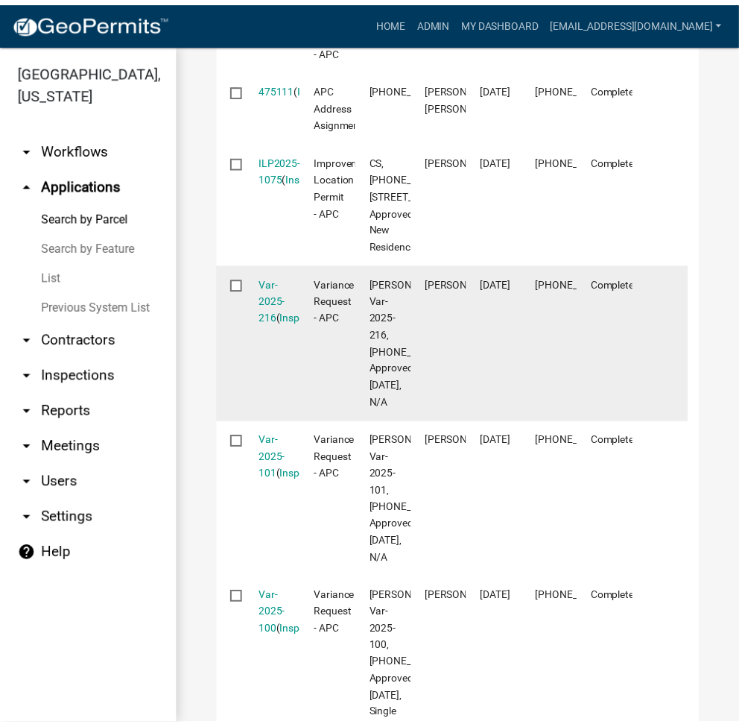
scroll to position [1043, 0]
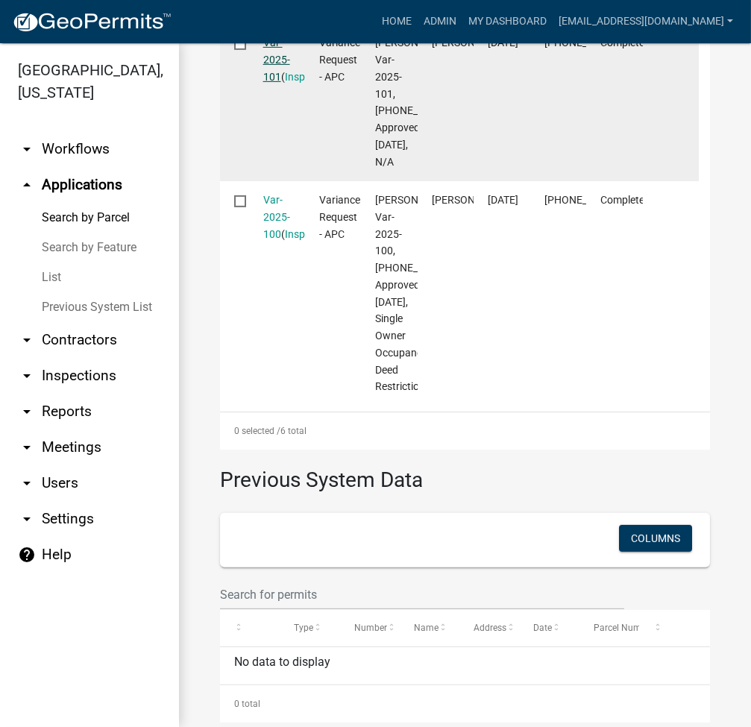
click at [277, 83] on link "Var-2025-101" at bounding box center [276, 60] width 27 height 46
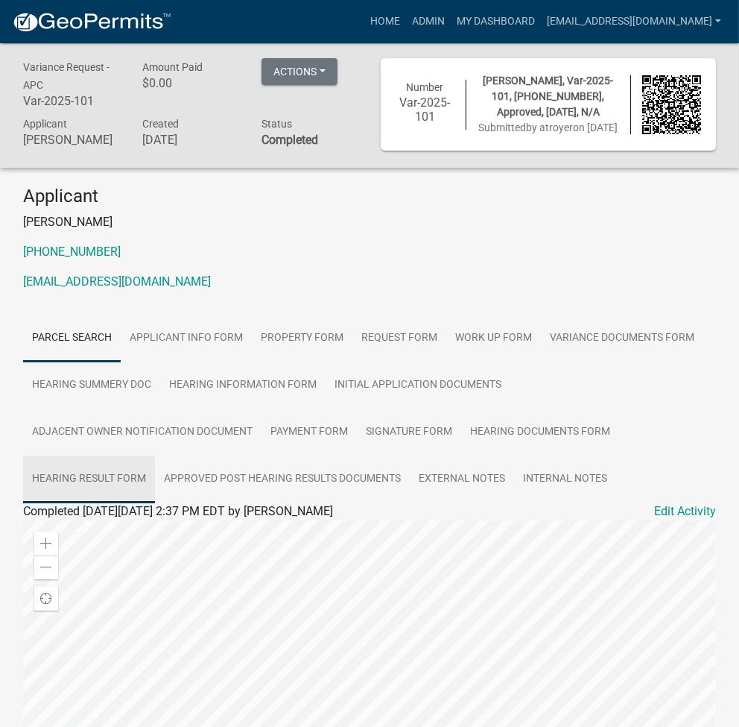
click at [117, 503] on link "Hearing Result Form" at bounding box center [89, 479] width 132 height 48
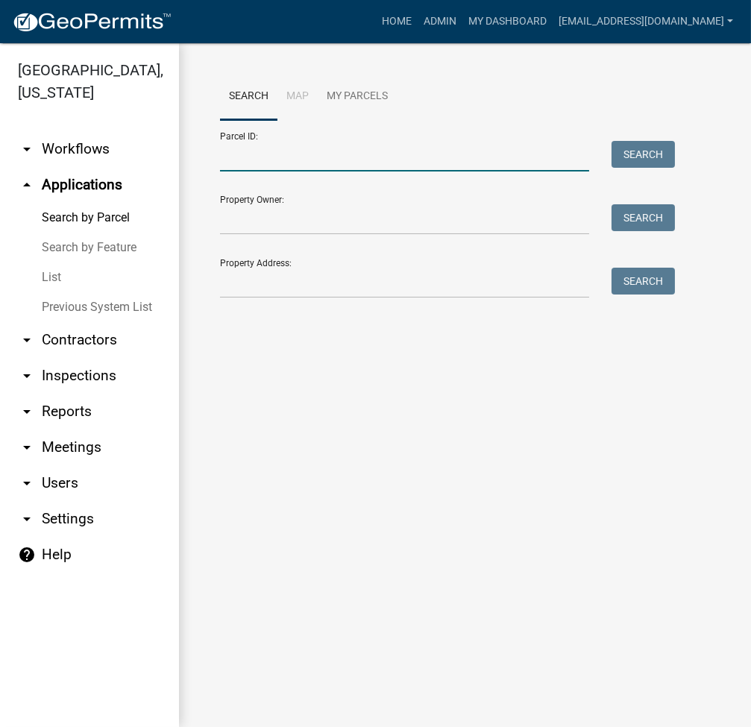
click at [266, 158] on input "Parcel ID:" at bounding box center [404, 156] width 369 height 31
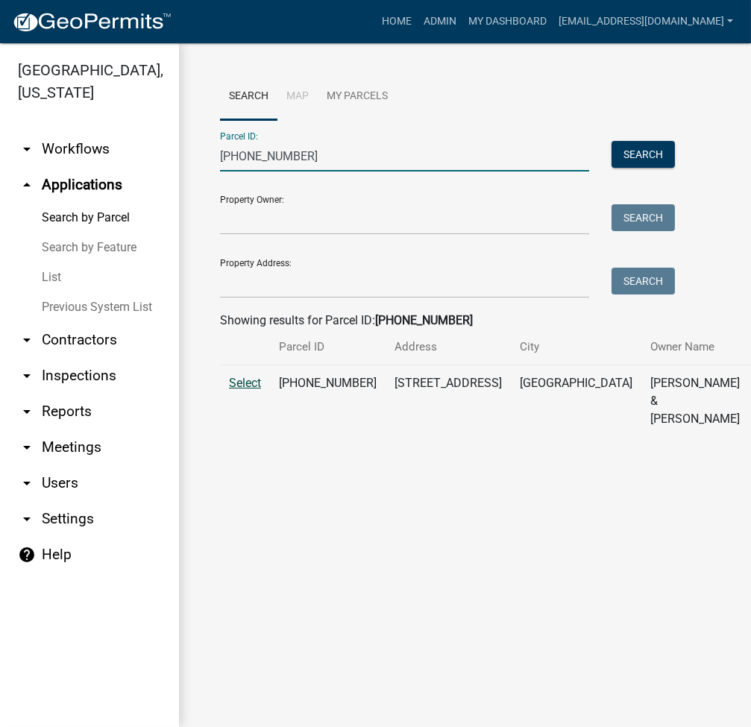
type input "[PHONE_NUMBER]"
click at [239, 390] on span "Select" at bounding box center [245, 383] width 32 height 14
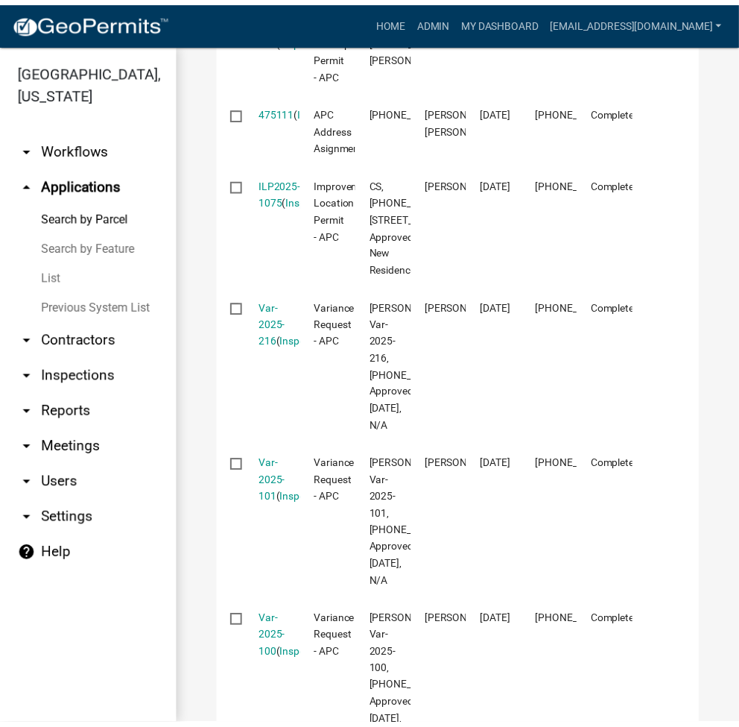
scroll to position [596, 0]
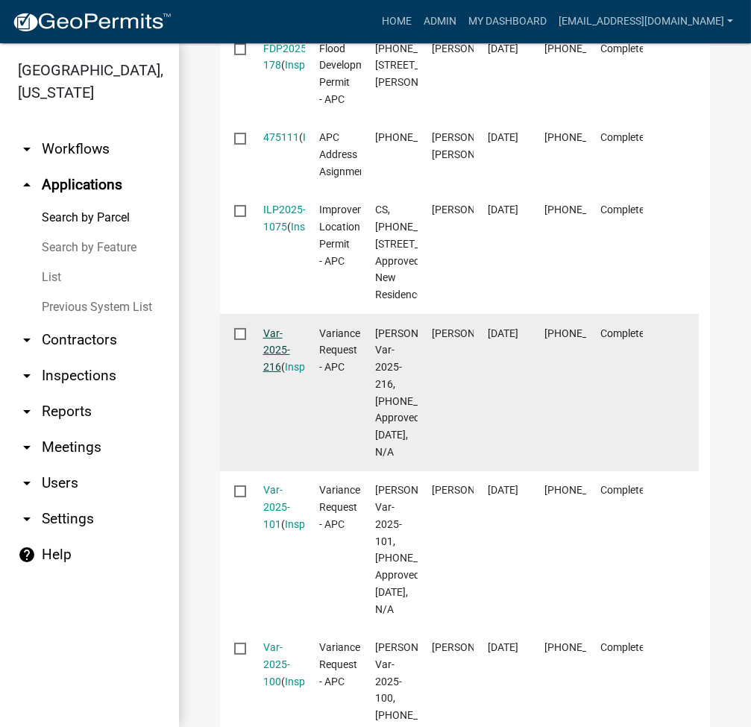
click at [268, 373] on link "Var-2025-216" at bounding box center [276, 350] width 27 height 46
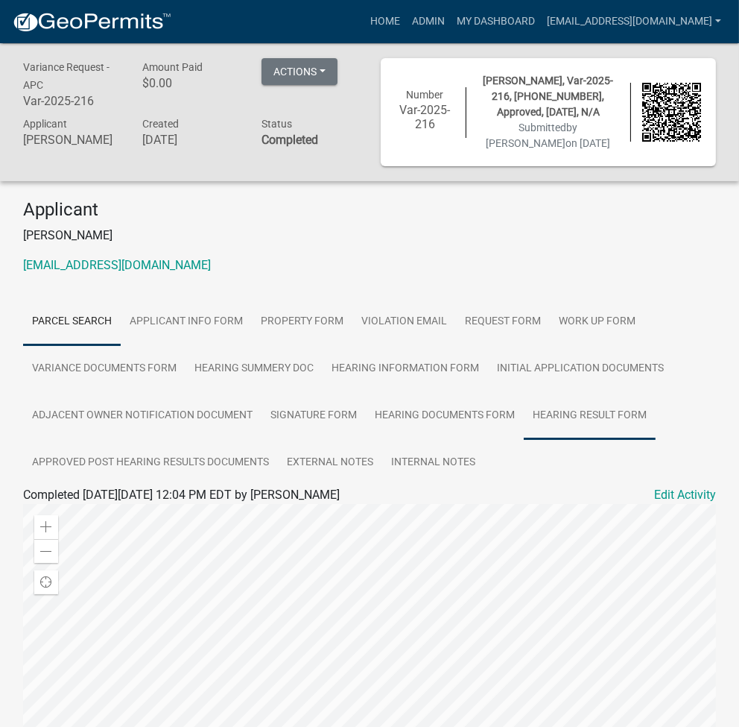
click at [593, 420] on link "Hearing Result Form" at bounding box center [590, 416] width 132 height 48
